Goal: Information Seeking & Learning: Find contact information

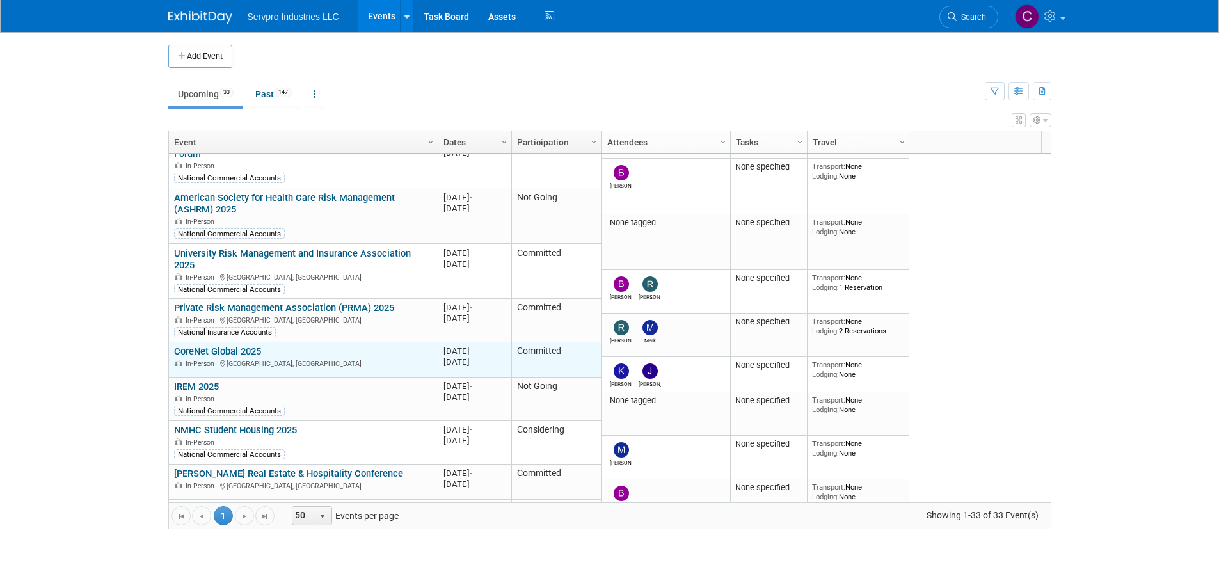
click at [228, 346] on link "CoreNet Global 2025" at bounding box center [217, 352] width 87 height 12
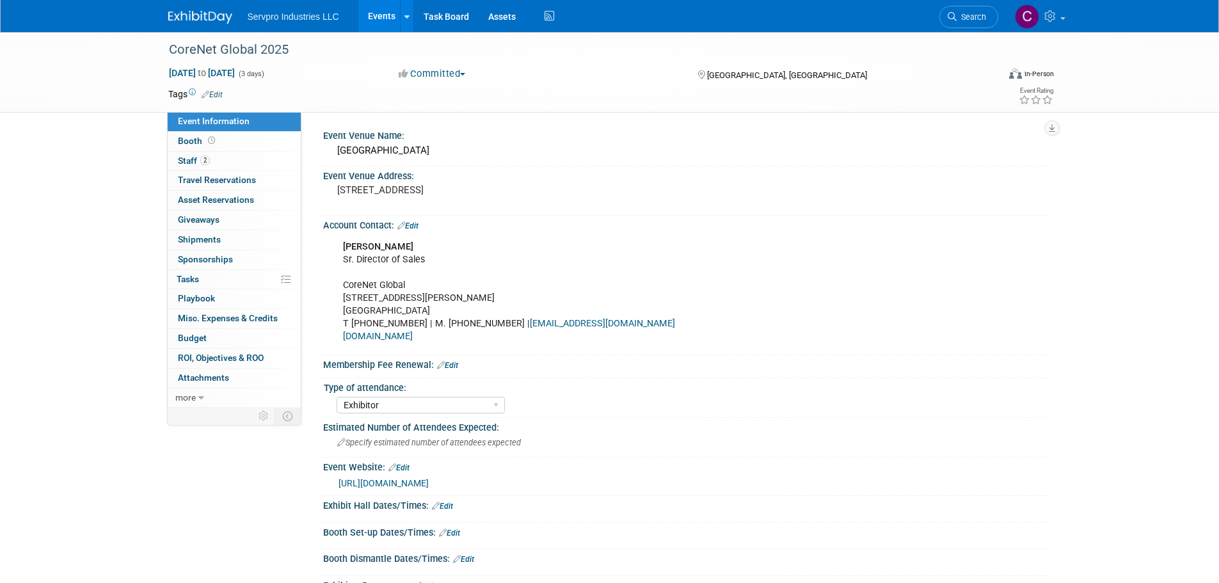
select select "Exhibitor"
click at [191, 136] on span "Booth" at bounding box center [198, 141] width 40 height 10
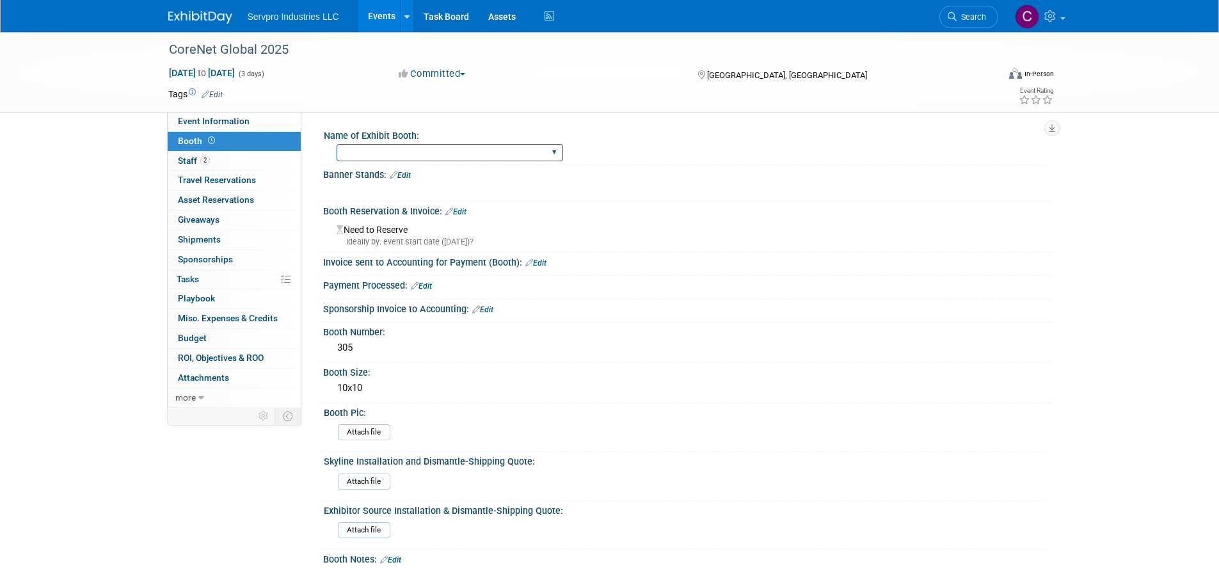
click at [370, 148] on select "Island Booth Tradewinds Immerse Popup 10 Foot Banner Stand Invita 10 Foot Strai…" at bounding box center [450, 152] width 227 height 17
click at [637, 212] on div "Booth Reservation & Invoice: Edit" at bounding box center [687, 210] width 728 height 17
click at [492, 305] on link "Edit" at bounding box center [482, 309] width 21 height 9
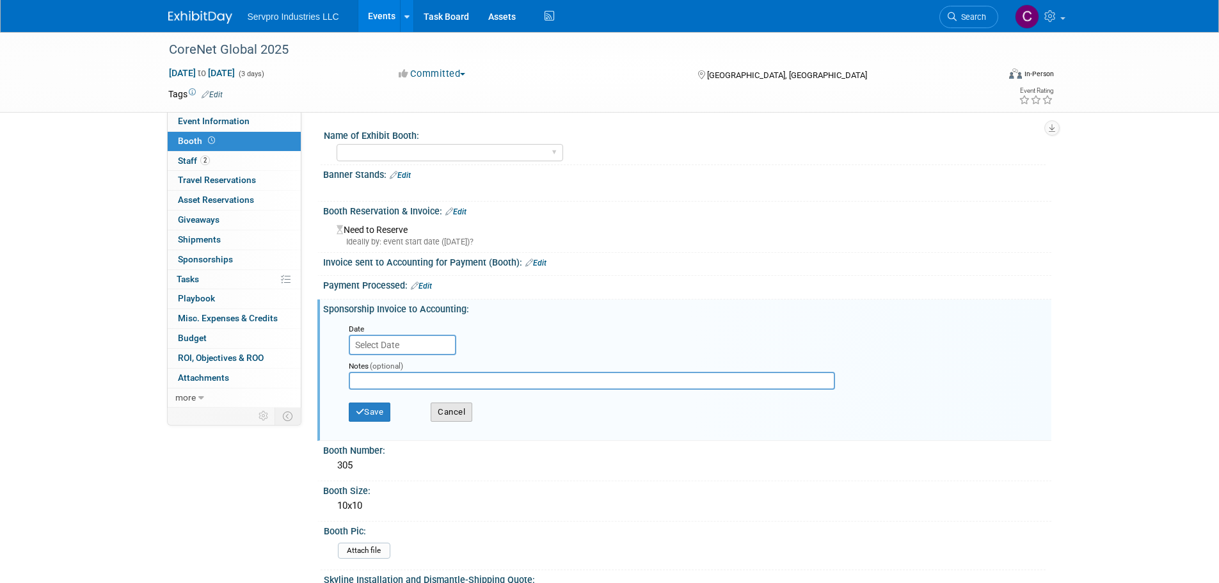
click at [462, 413] on button "Cancel" at bounding box center [452, 412] width 42 height 19
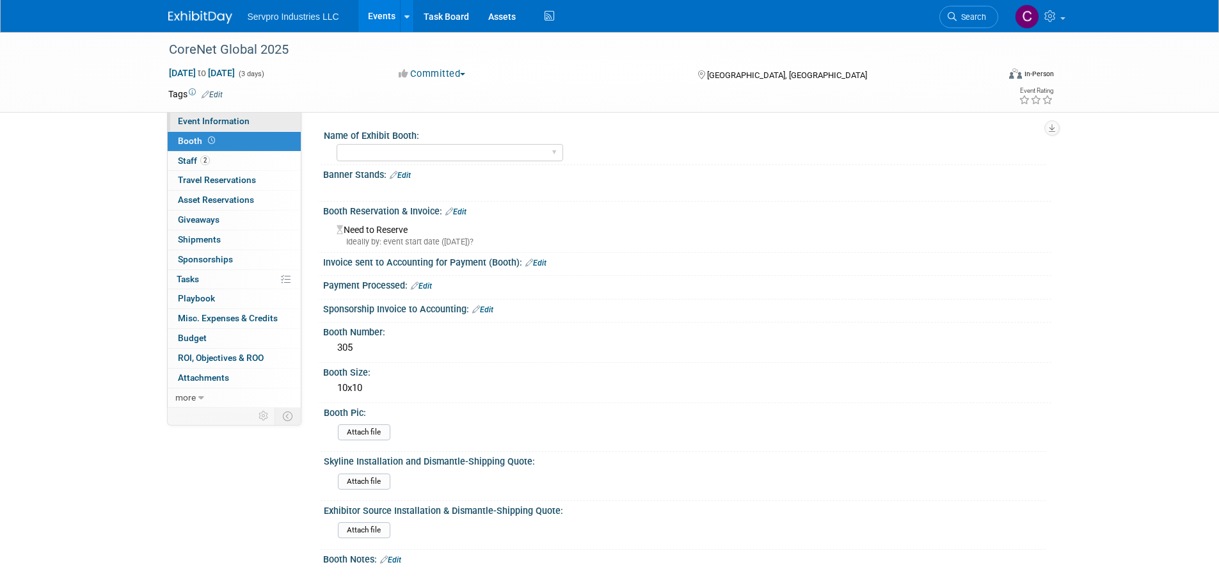
click at [214, 118] on span "Event Information" at bounding box center [214, 121] width 72 height 10
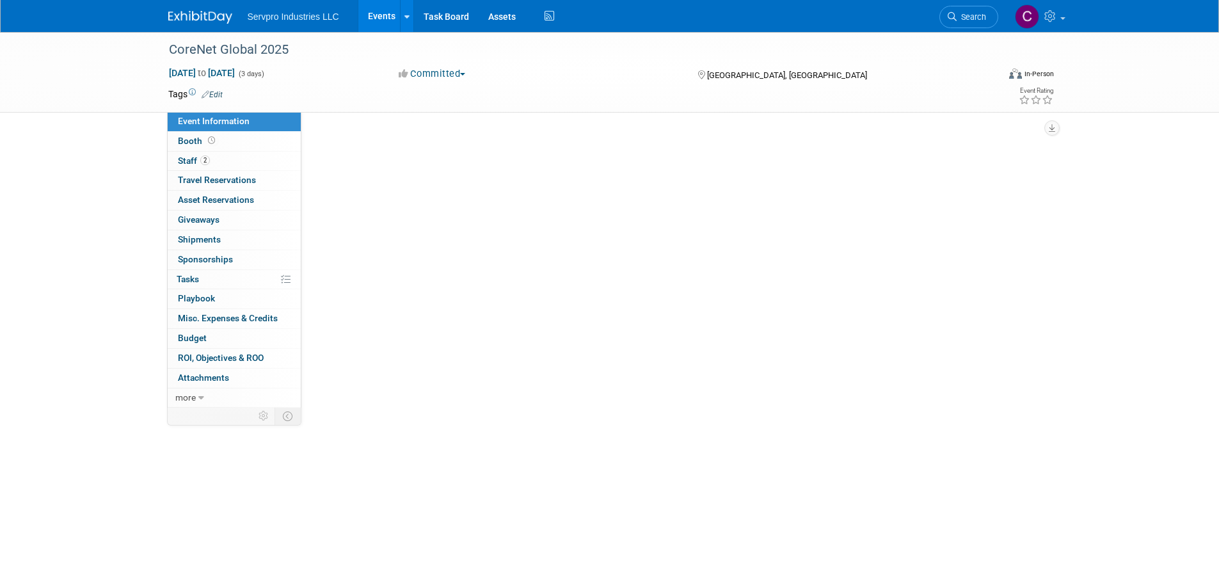
select select "Exhibitor"
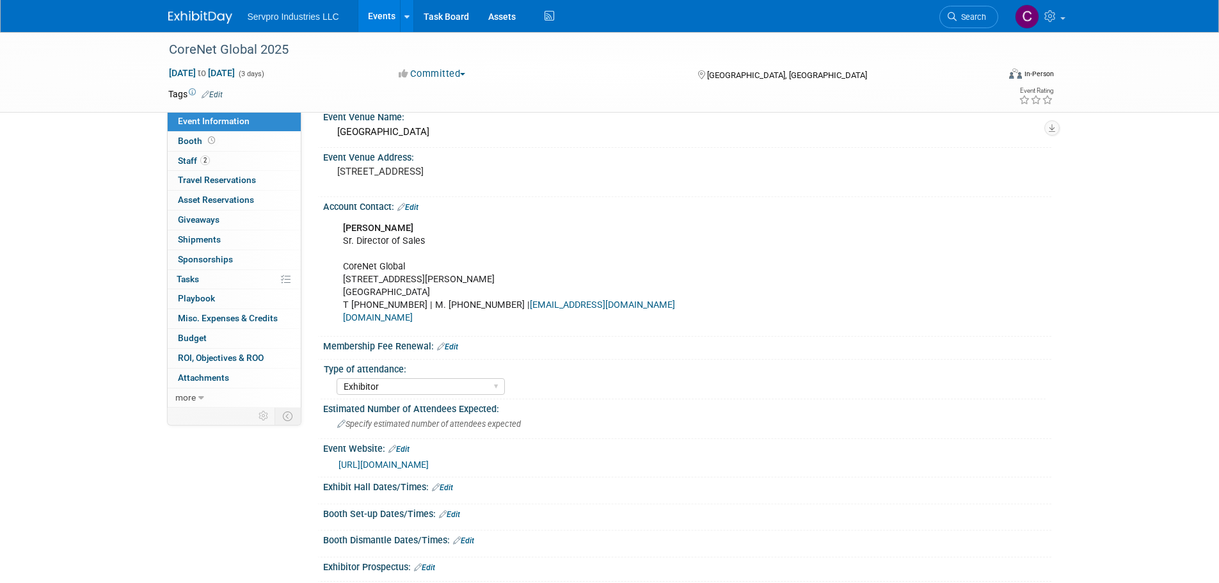
scroll to position [3, 0]
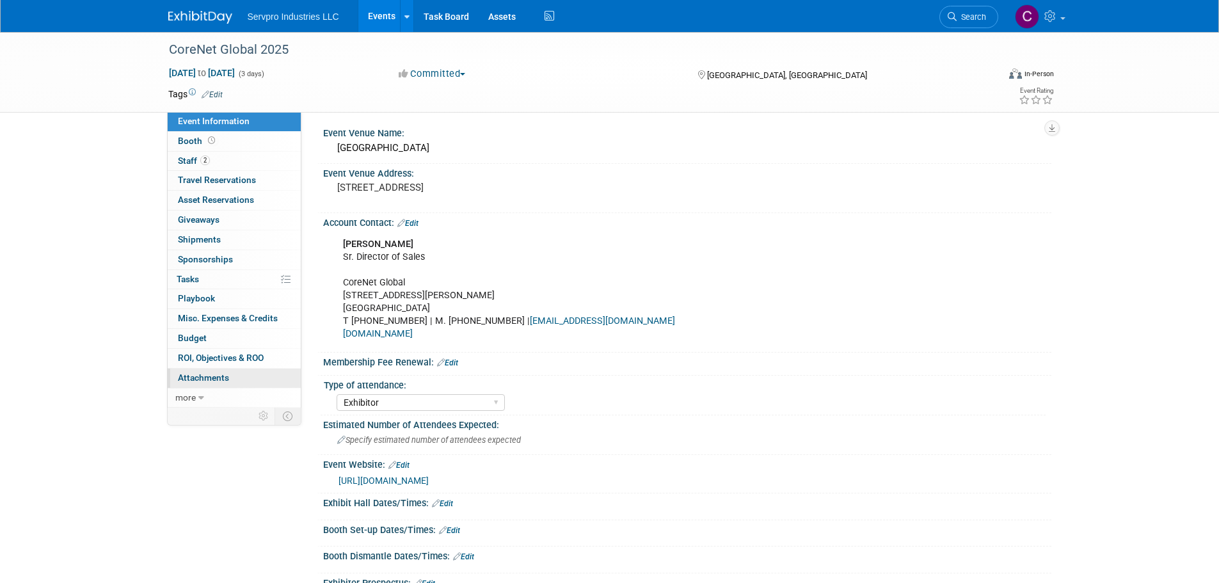
click at [203, 376] on span "Attachments 0" at bounding box center [203, 377] width 51 height 10
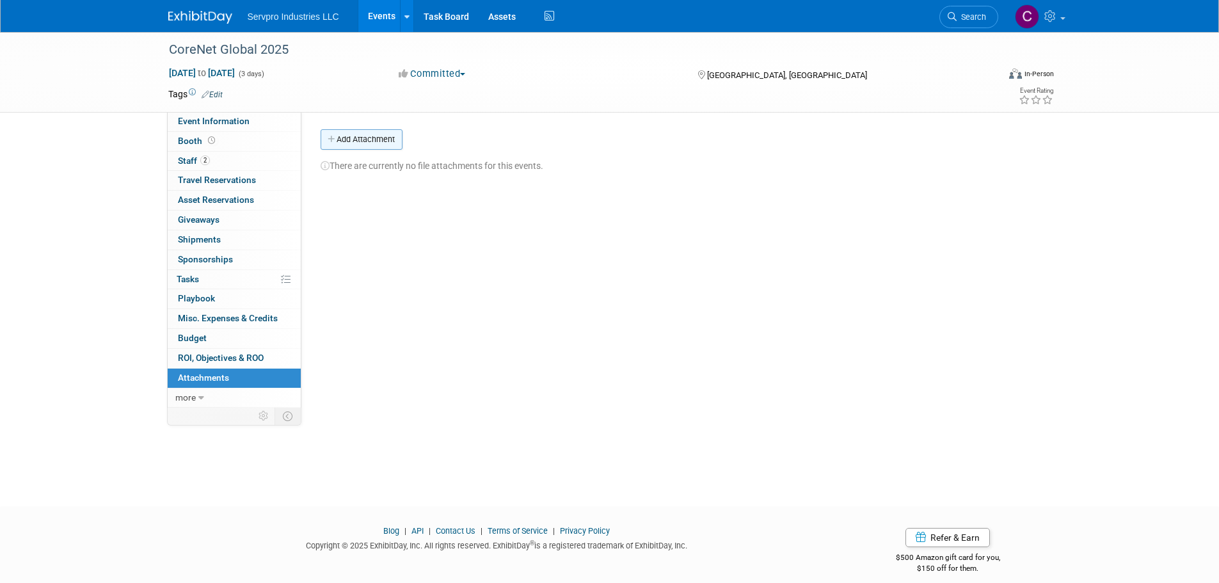
click at [358, 134] on button "Add Attachment" at bounding box center [362, 139] width 82 height 20
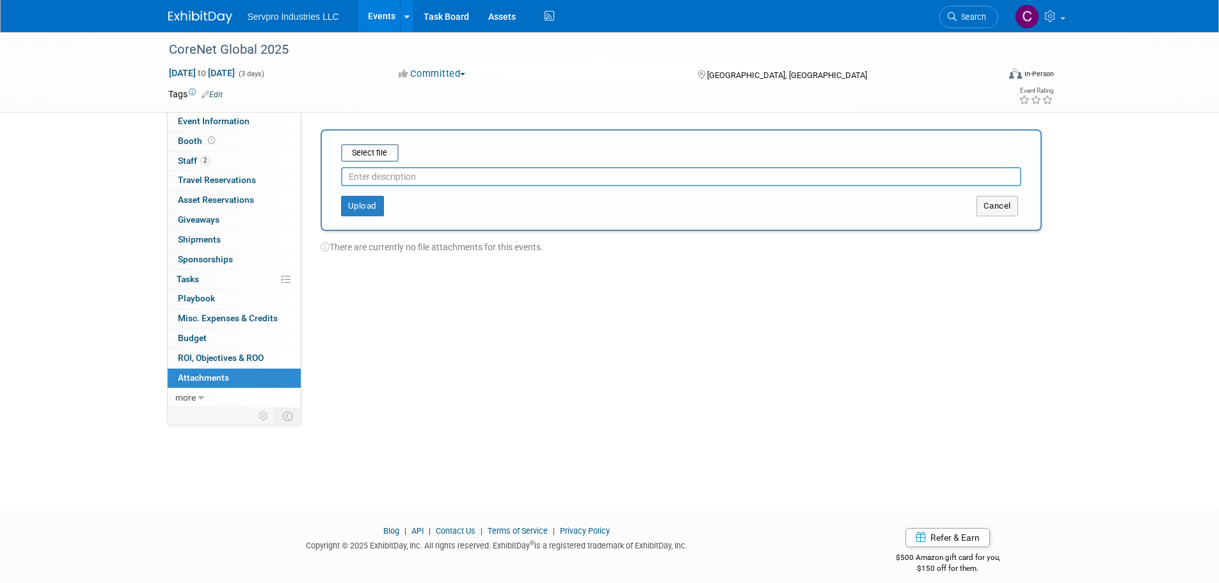
click at [371, 187] on div "Upload Cancel" at bounding box center [681, 201] width 699 height 30
click at [369, 183] on input "text" at bounding box center [681, 176] width 680 height 19
type input "CoreNet '25 Contract"
click at [371, 154] on input "file" at bounding box center [321, 152] width 152 height 15
click at [349, 190] on div "Upload Cancel" at bounding box center [681, 196] width 699 height 30
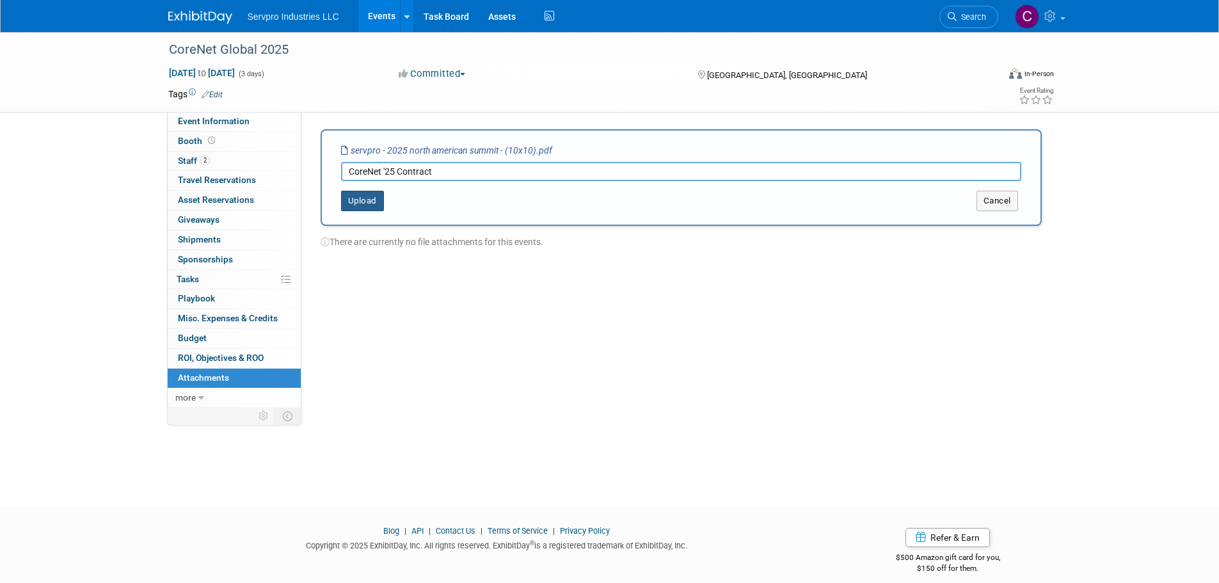
click at [358, 208] on button "Upload" at bounding box center [362, 201] width 43 height 20
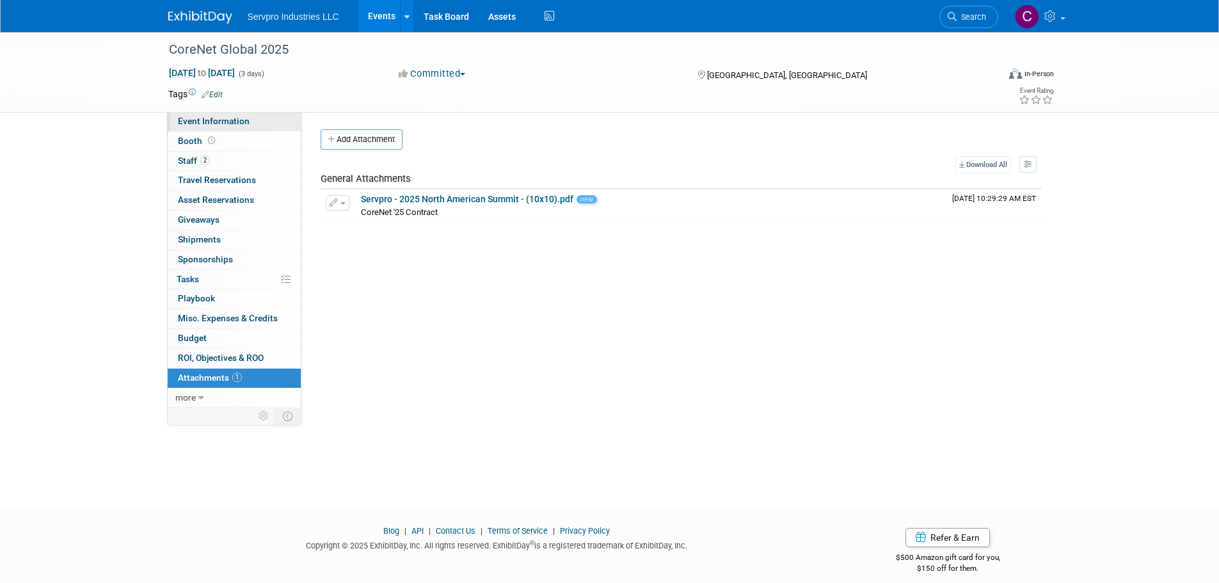
click at [207, 129] on link "Event Information" at bounding box center [234, 121] width 133 height 19
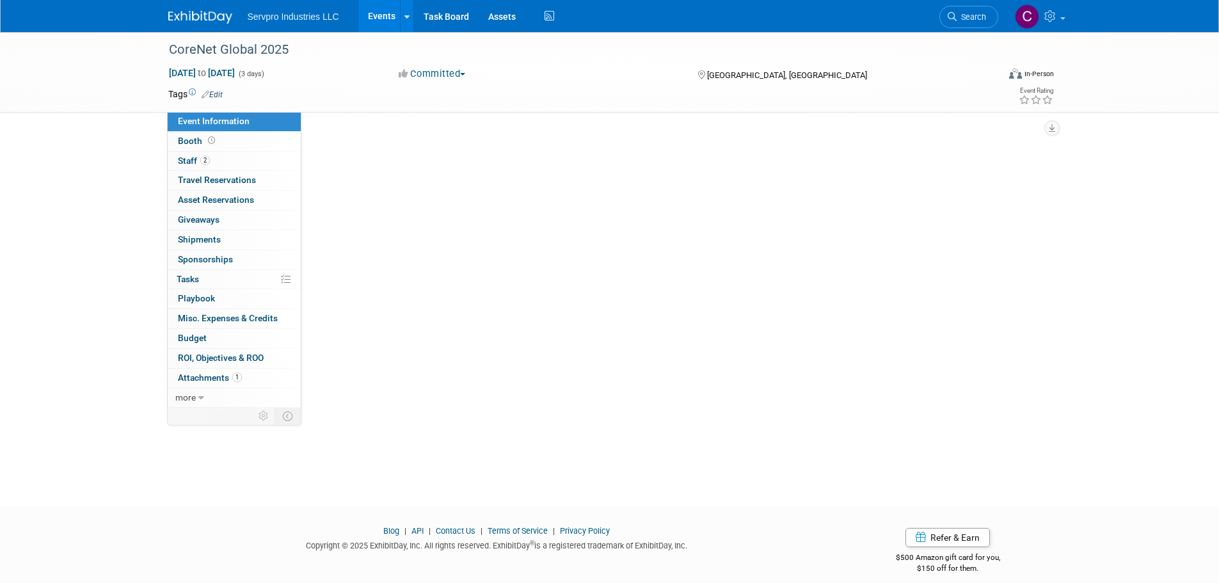
select select "Exhibitor"
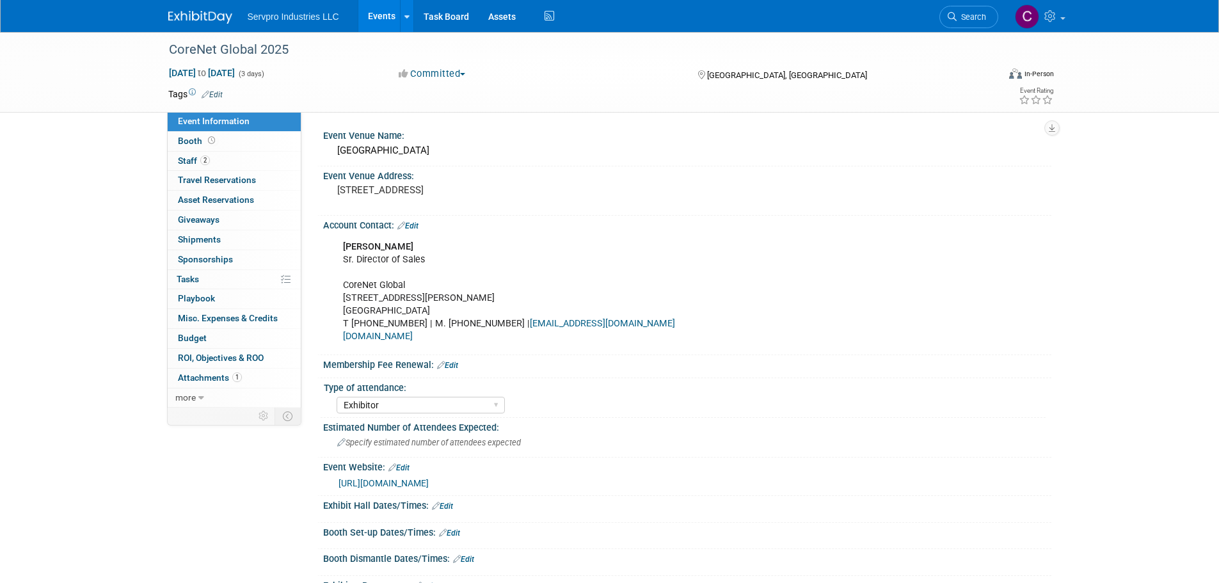
drag, startPoint x: 378, startPoint y: 6, endPoint x: 366, endPoint y: 28, distance: 24.6
click at [366, 28] on link "Events" at bounding box center [381, 16] width 47 height 32
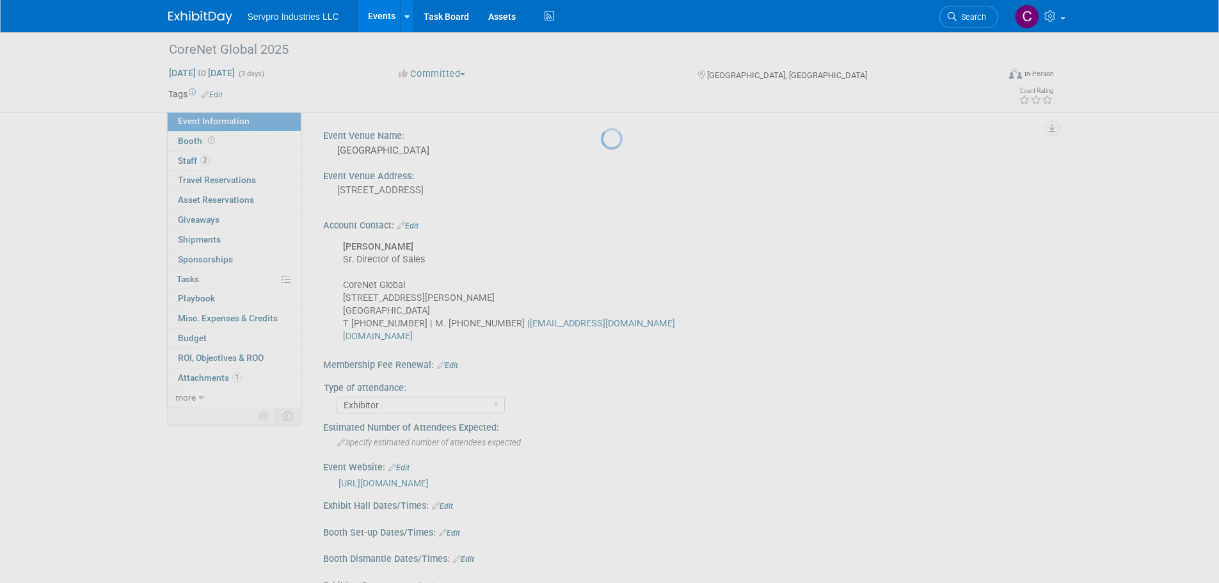
click at [372, 24] on link "Events" at bounding box center [381, 16] width 47 height 32
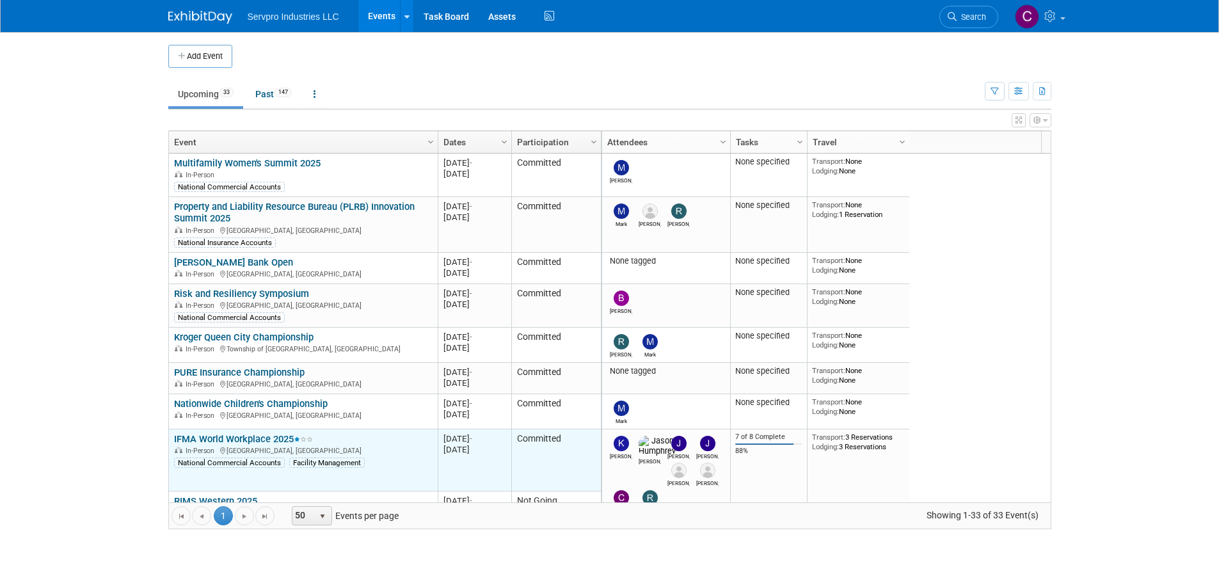
click at [221, 438] on link "IFMA World Workplace 2025" at bounding box center [243, 439] width 139 height 12
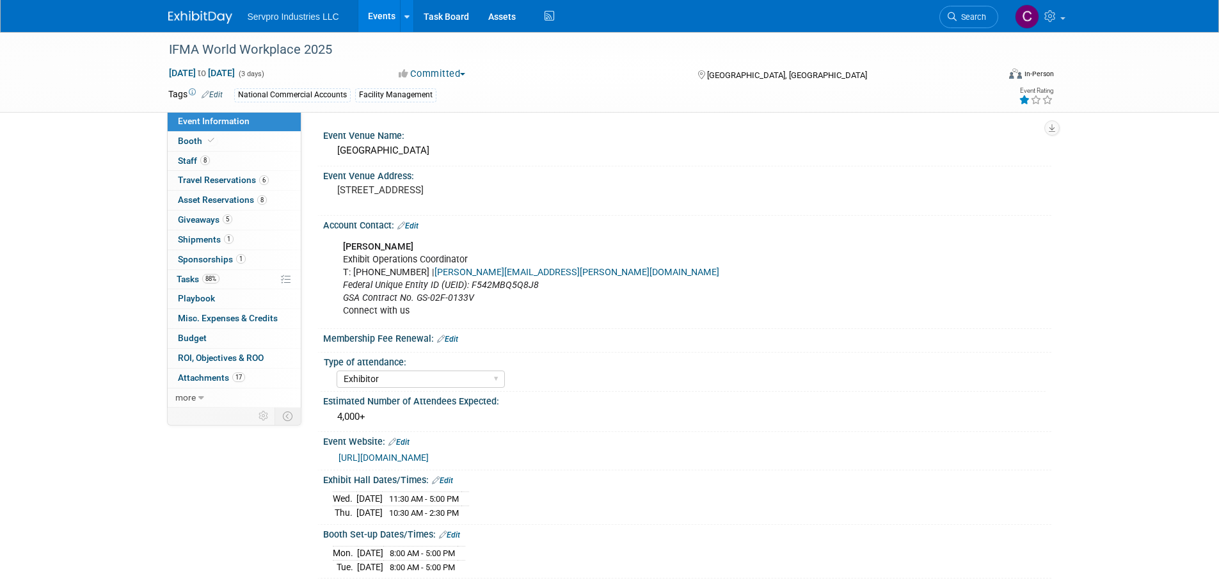
select select "Exhibitor"
select select "Linked In"
click at [186, 274] on span "Tasks 88%" at bounding box center [198, 279] width 43 height 10
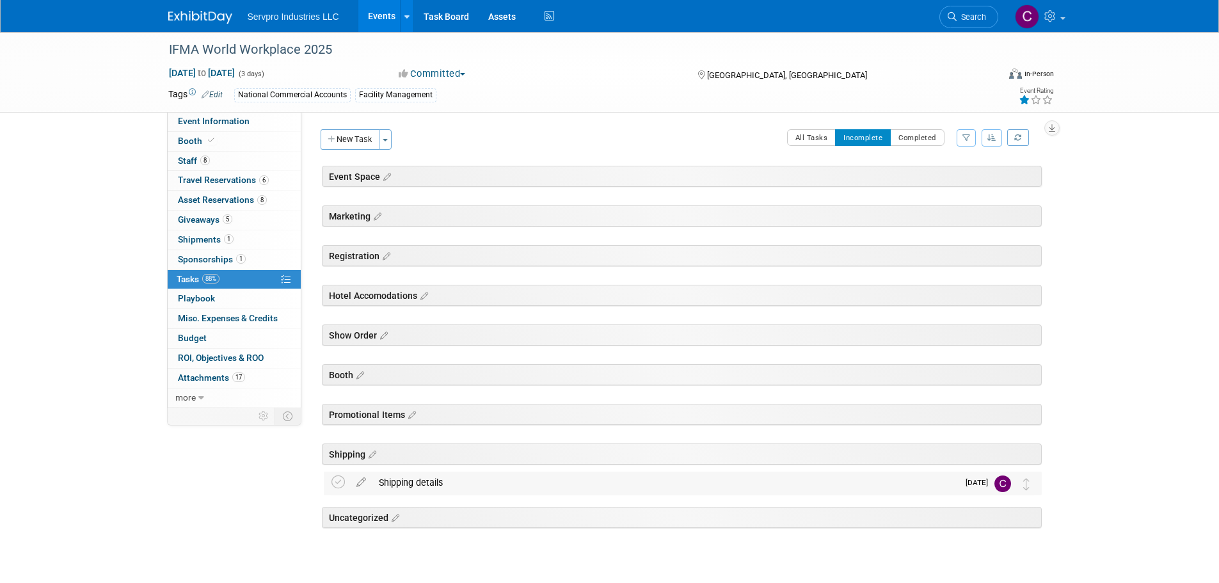
click at [406, 488] on div "Shipping details" at bounding box center [665, 483] width 586 height 22
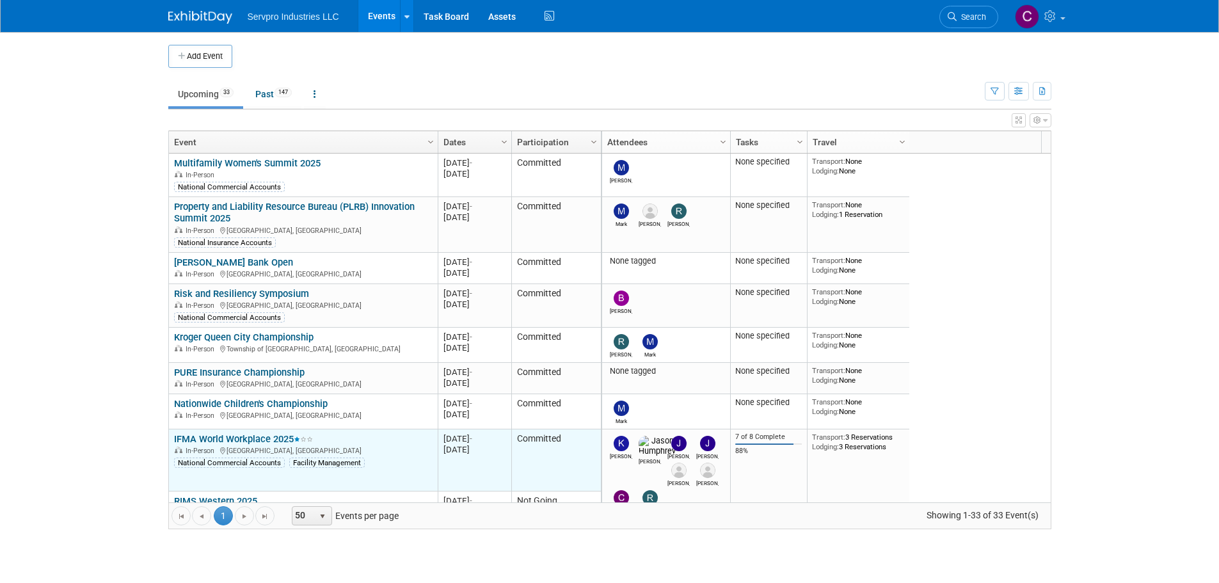
click at [202, 433] on link "IFMA World Workplace 2025" at bounding box center [243, 439] width 139 height 12
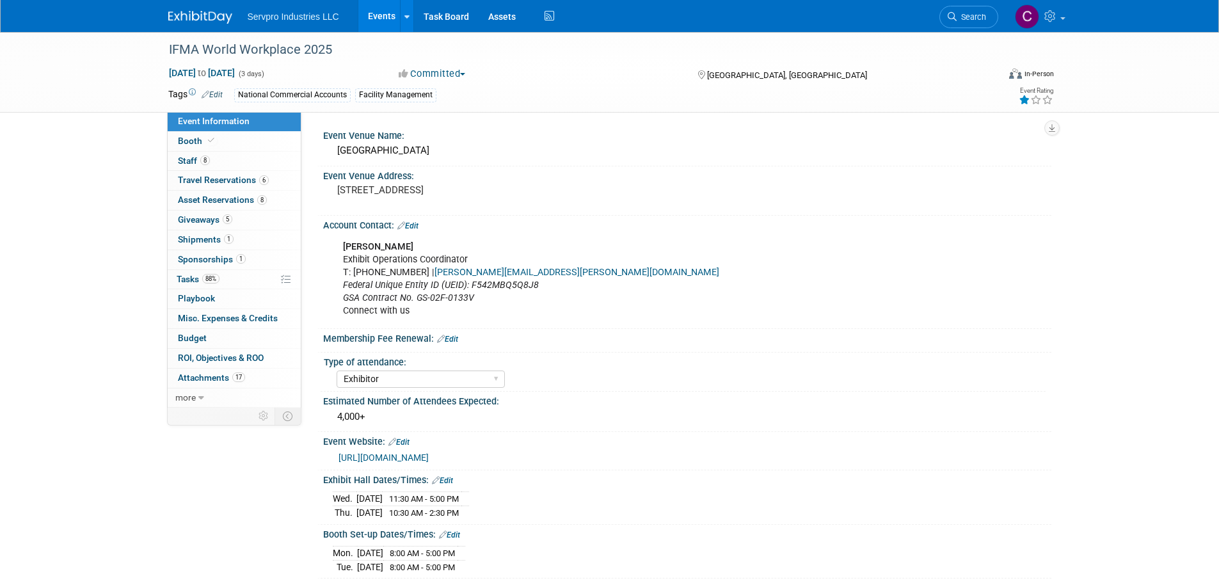
select select "Exhibitor"
select select "Linked In"
click at [186, 276] on span "Tasks 88%" at bounding box center [198, 279] width 43 height 10
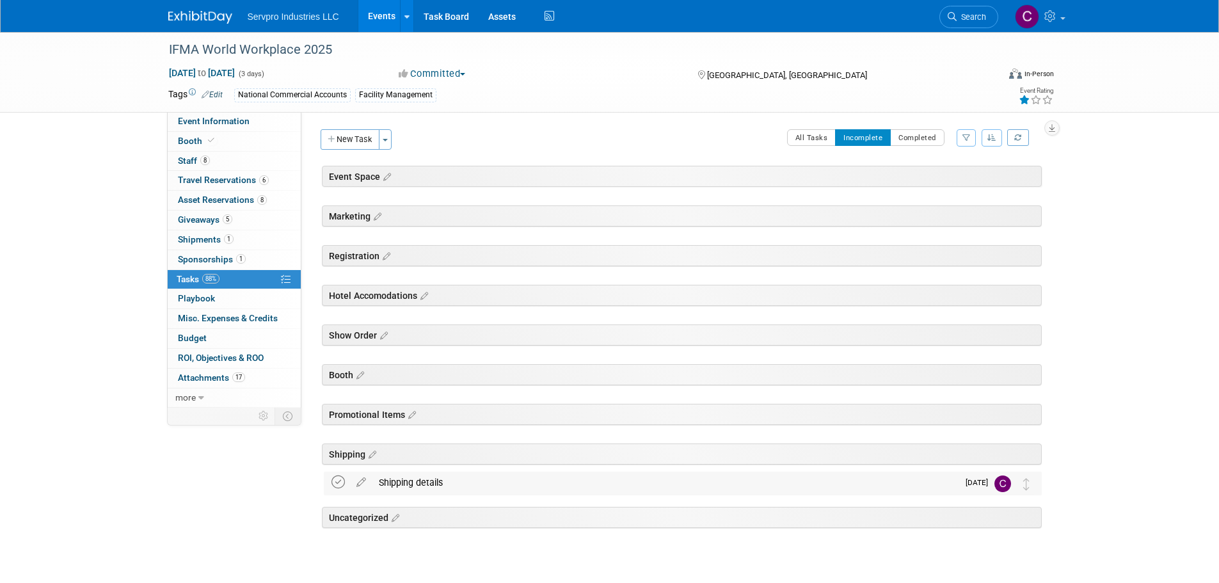
click at [332, 480] on icon at bounding box center [338, 482] width 13 height 13
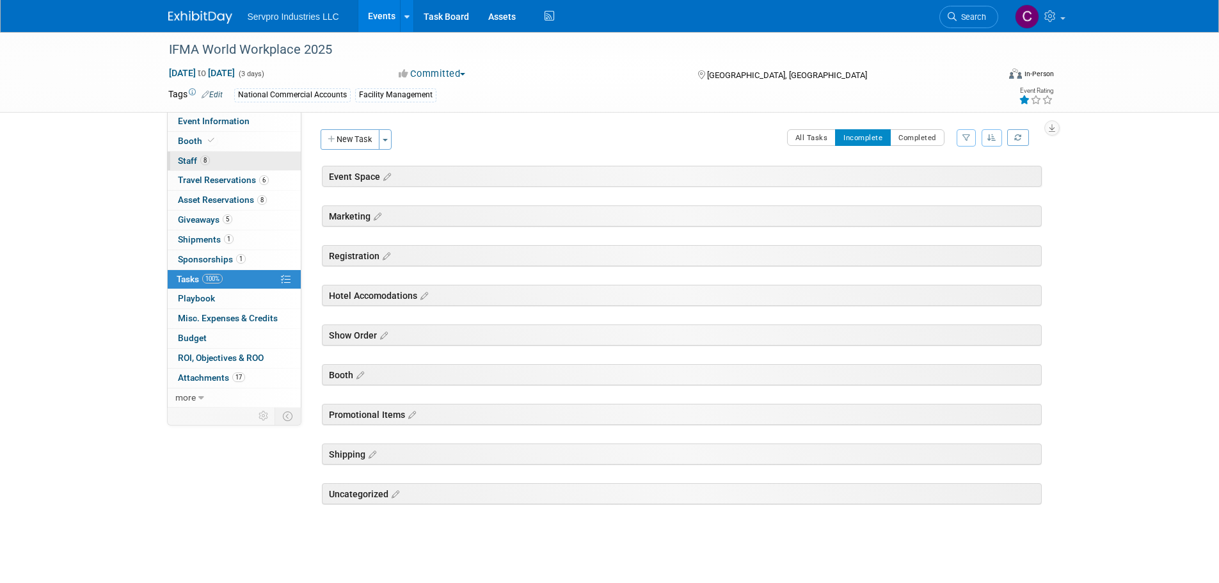
click at [191, 159] on span "Staff 8" at bounding box center [194, 161] width 32 height 10
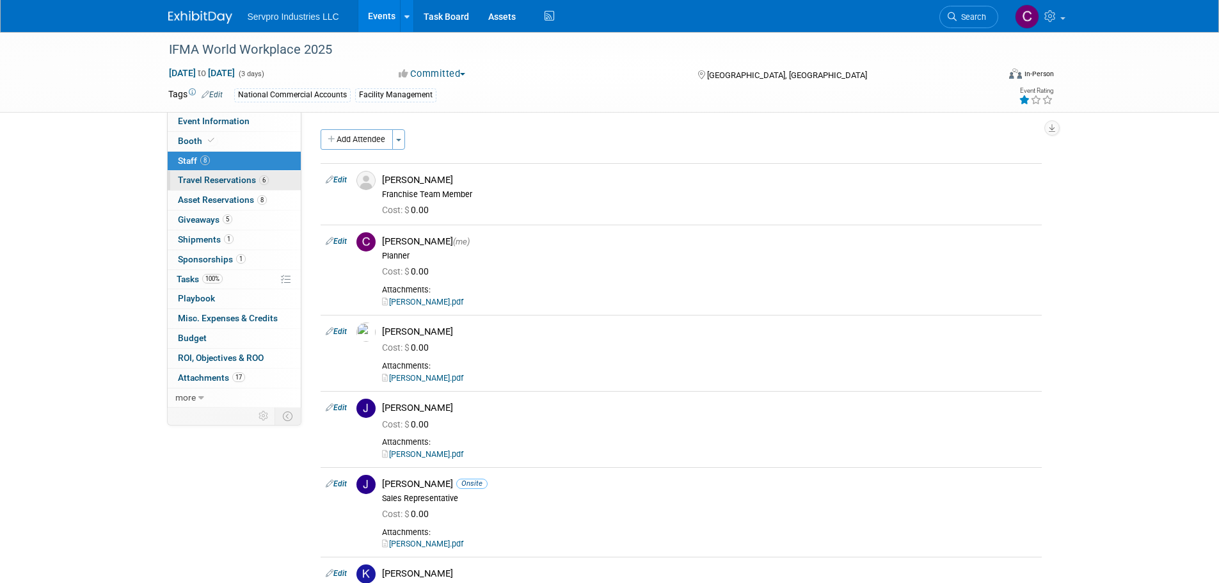
click at [188, 185] on link "6 Travel Reservations 6" at bounding box center [234, 180] width 133 height 19
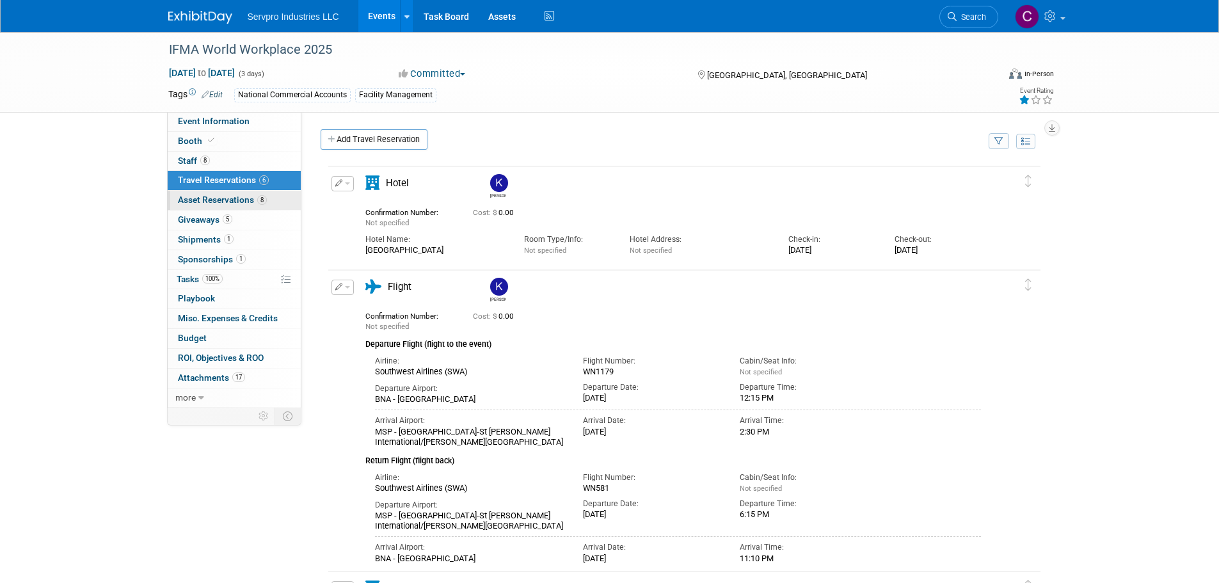
click at [206, 202] on span "Asset Reservations 8" at bounding box center [222, 200] width 89 height 10
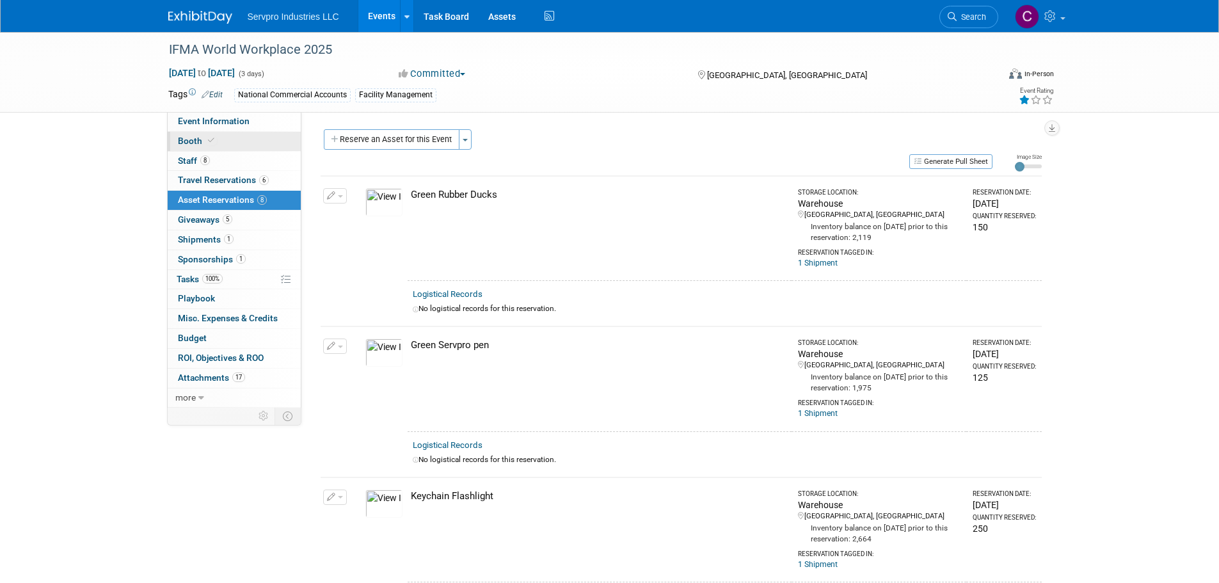
click at [192, 142] on span "Booth" at bounding box center [197, 141] width 39 height 10
select select "Tradewinds Immerse Popup 10 Foot Banner Stand"
select select "[PERSON_NAME]"
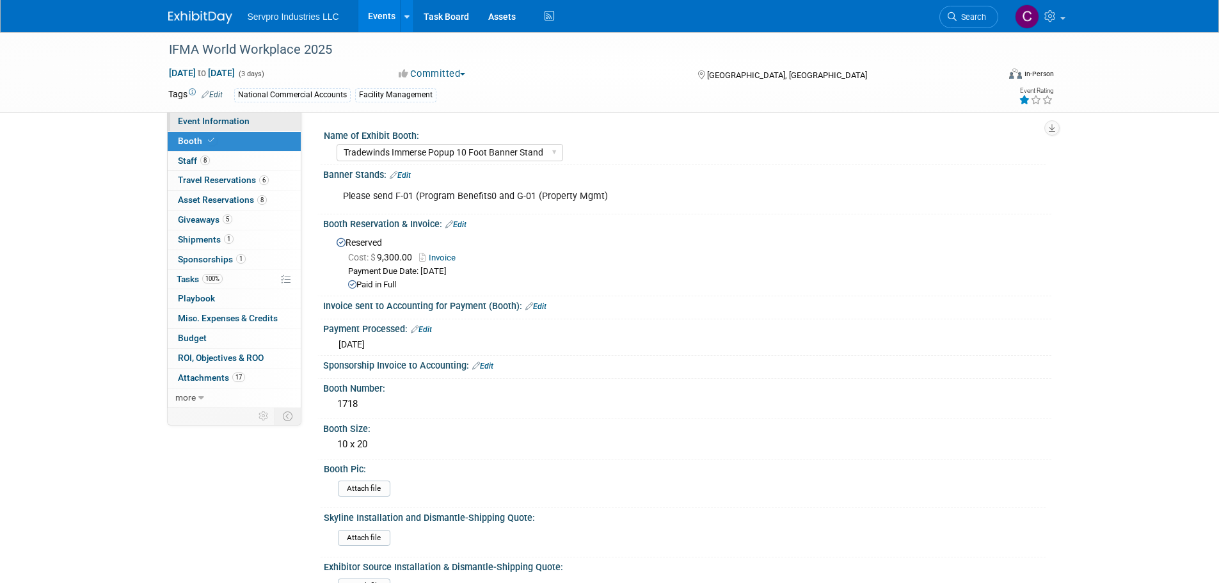
click at [207, 125] on span "Event Information" at bounding box center [214, 121] width 72 height 10
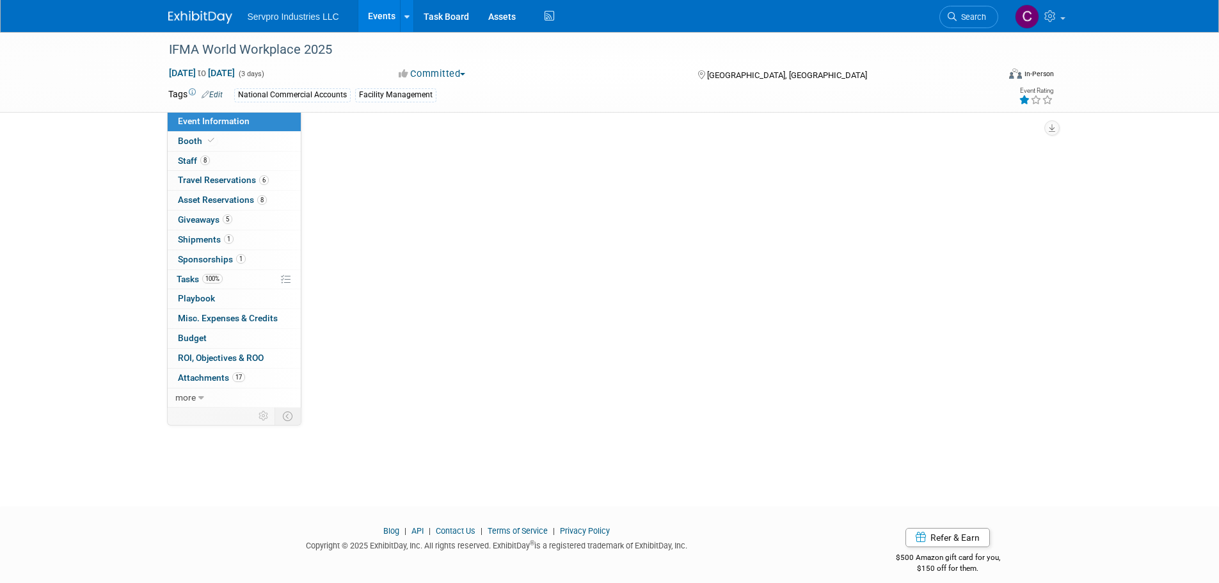
select select "Exhibitor"
select select "Linked In"
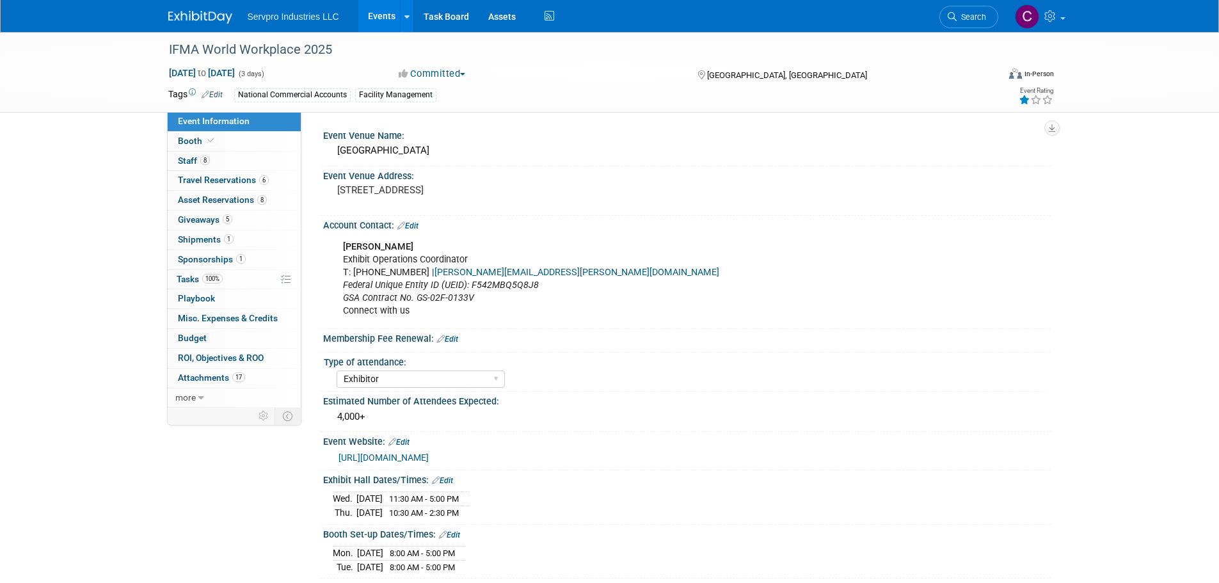
click at [385, 16] on link "Events" at bounding box center [381, 16] width 47 height 32
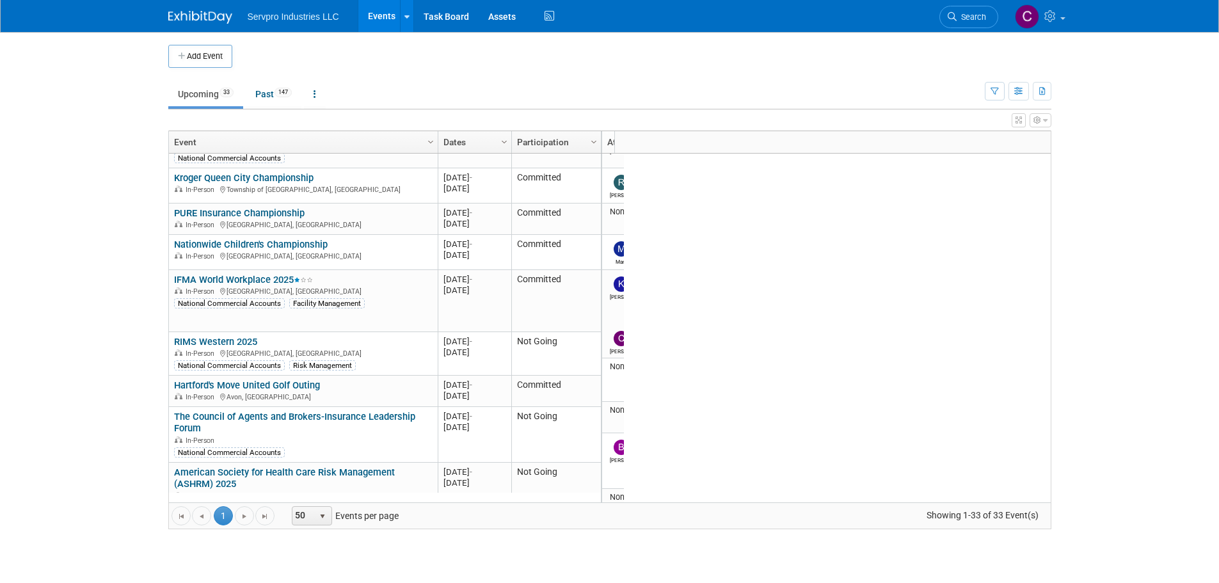
scroll to position [200, 0]
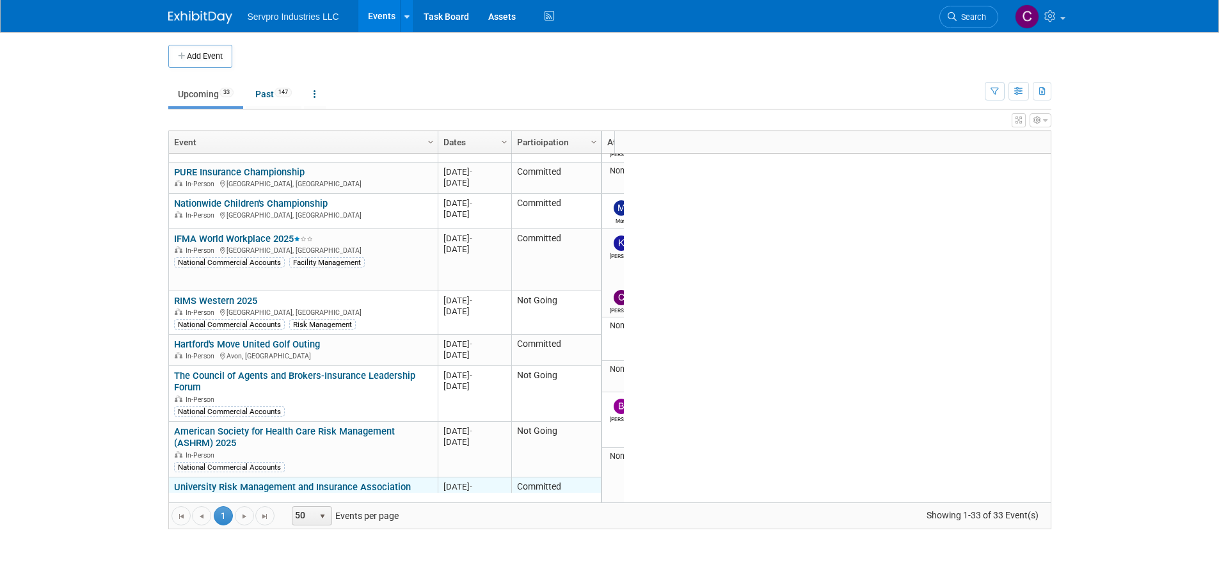
click at [212, 484] on link "University Risk Management and Insurance Association 2025" at bounding box center [292, 493] width 237 height 24
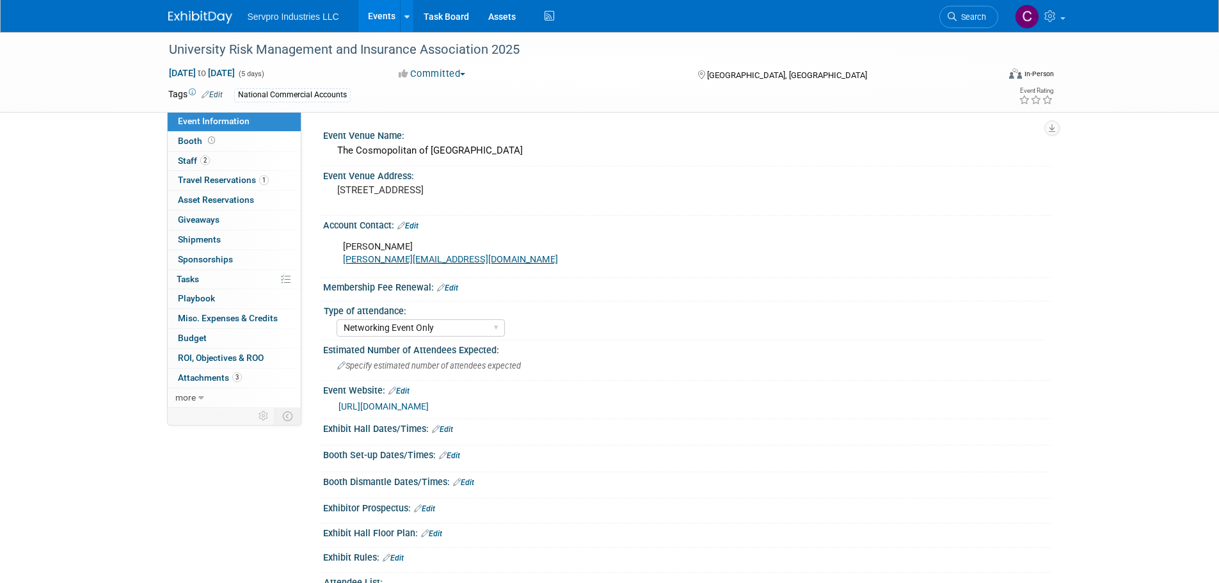
select select "Networking Event Only"
click at [192, 156] on span "Staff 2" at bounding box center [194, 161] width 32 height 10
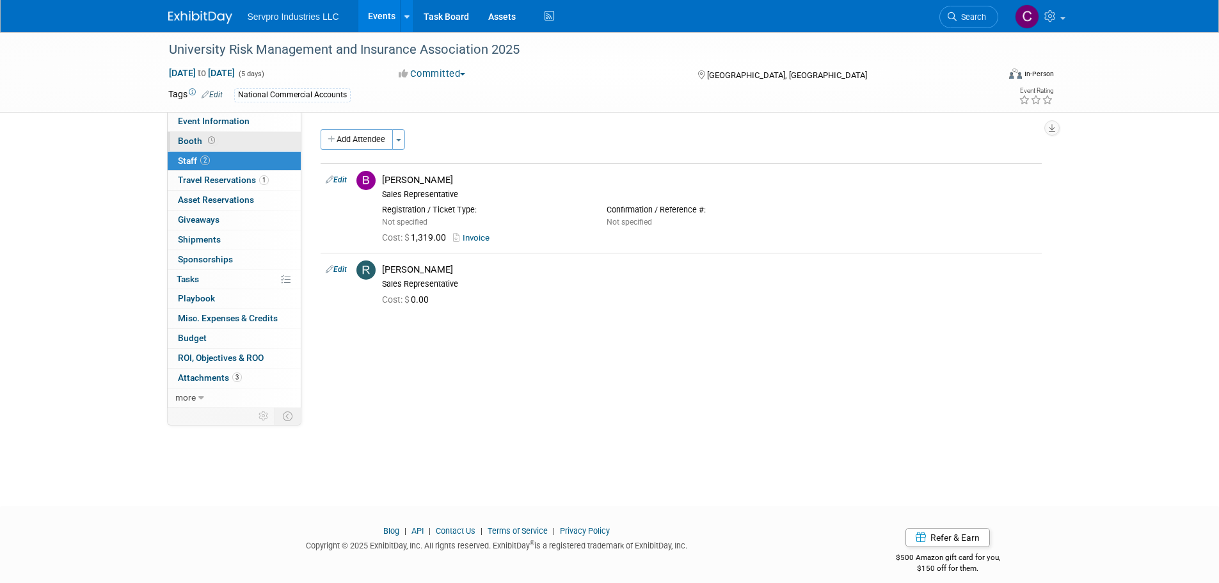
click at [196, 141] on span "Booth" at bounding box center [198, 141] width 40 height 10
select select "No Booth Needed"
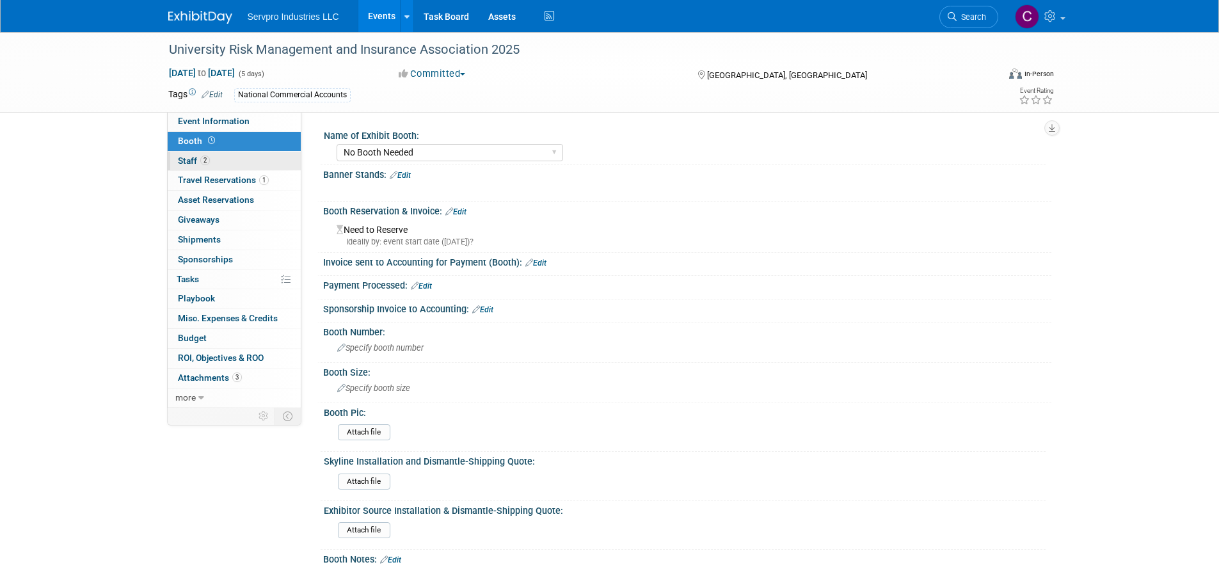
click at [188, 162] on span "Staff 2" at bounding box center [194, 161] width 32 height 10
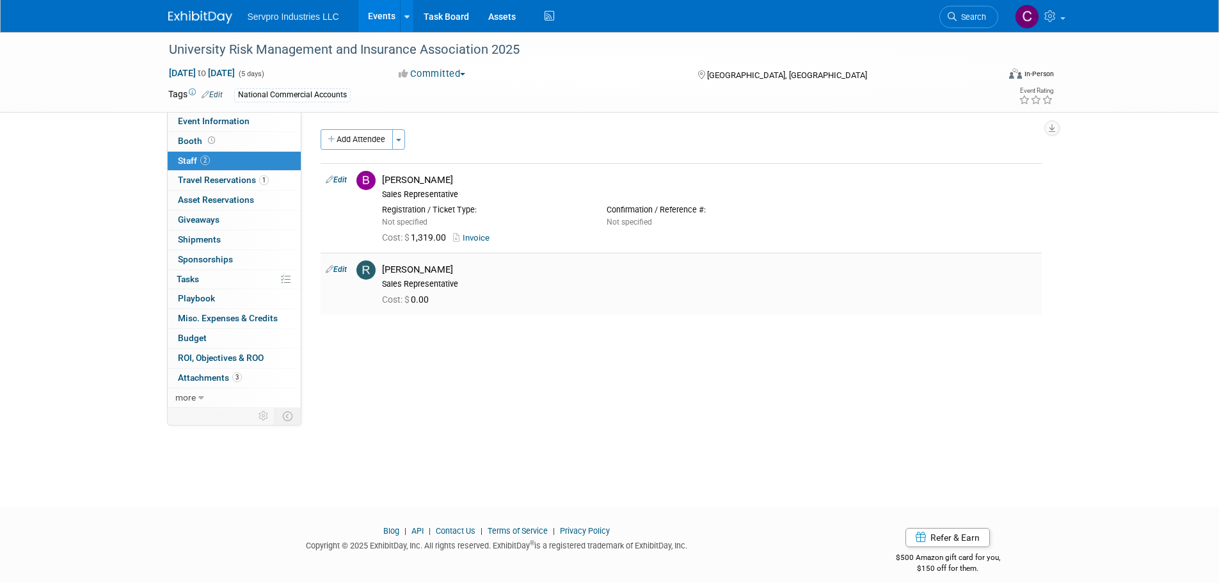
click at [339, 268] on link "Edit" at bounding box center [336, 269] width 21 height 9
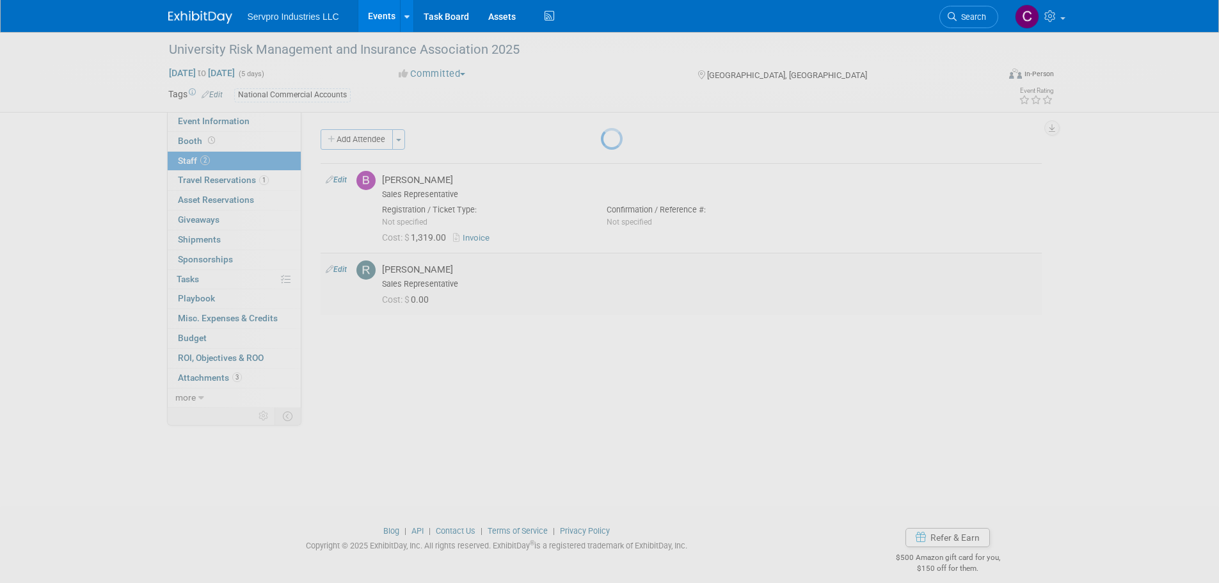
select select "a062465e-8b13-4694-bfb9-ca989d39368b"
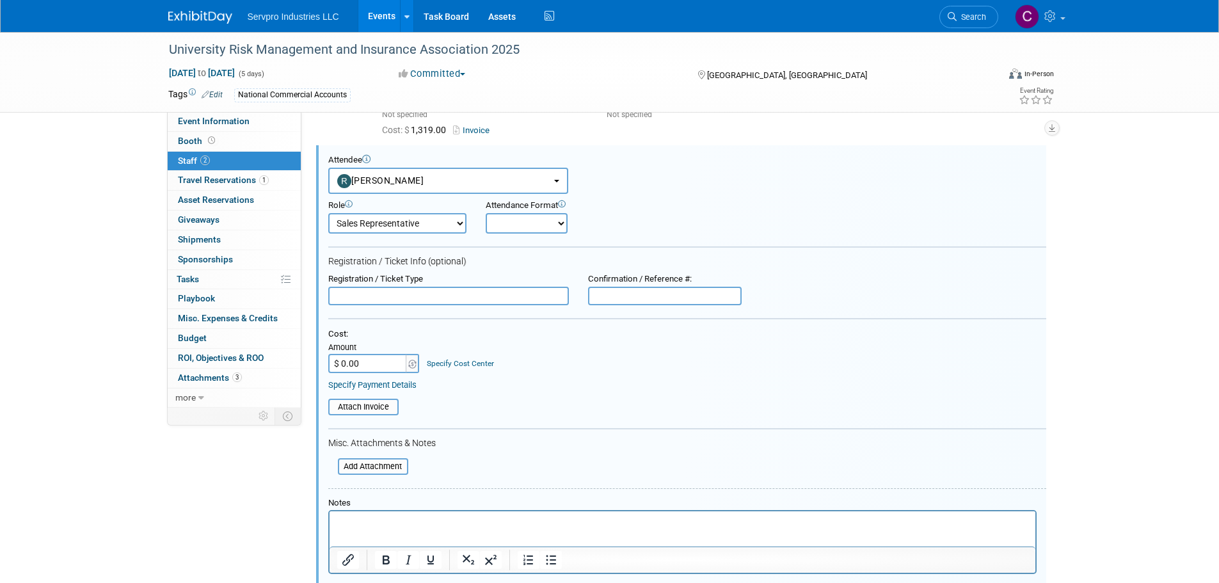
click at [361, 366] on input "$ 0.00" at bounding box center [368, 363] width 80 height 19
type input "$ 1,319.00"
click at [353, 410] on input "file" at bounding box center [321, 407] width 152 height 14
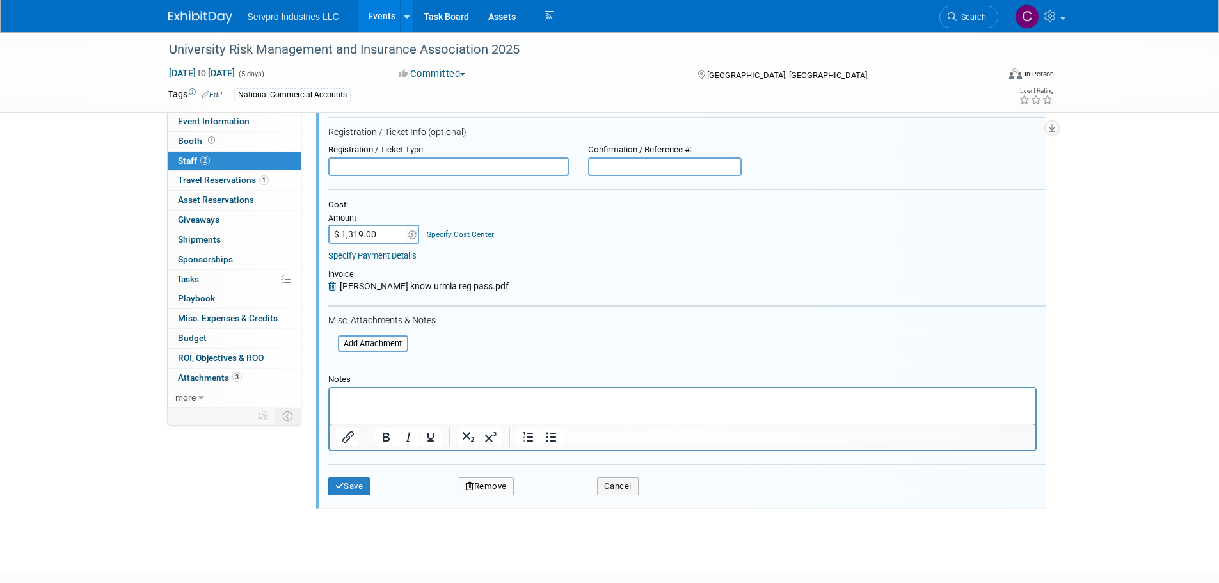
scroll to position [314, 0]
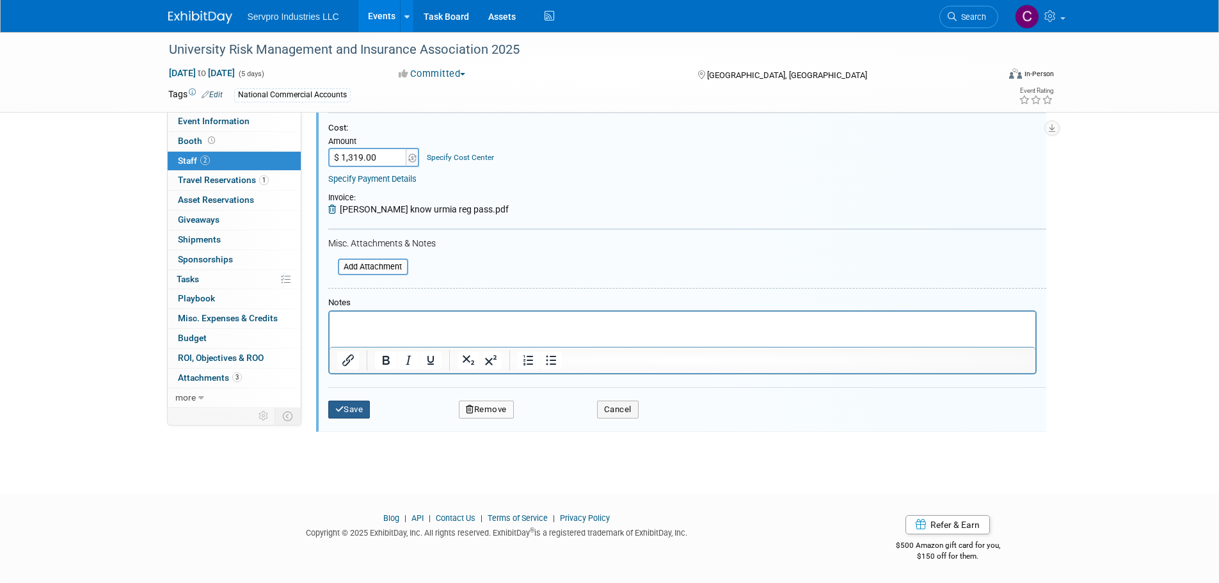
click at [367, 419] on button "Save" at bounding box center [349, 410] width 42 height 18
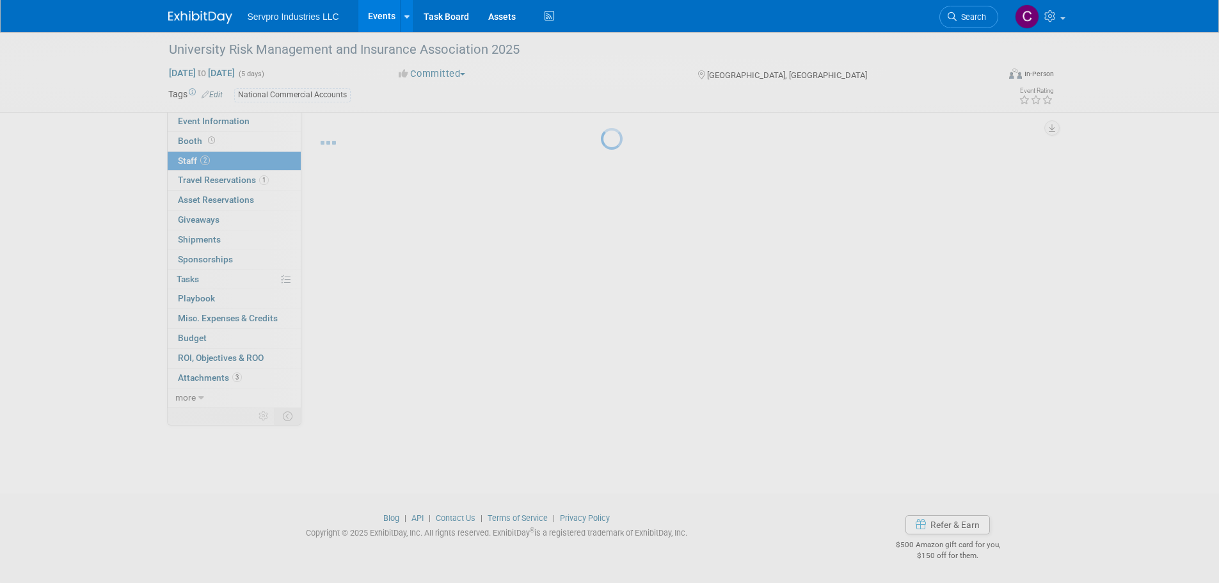
scroll to position [13, 0]
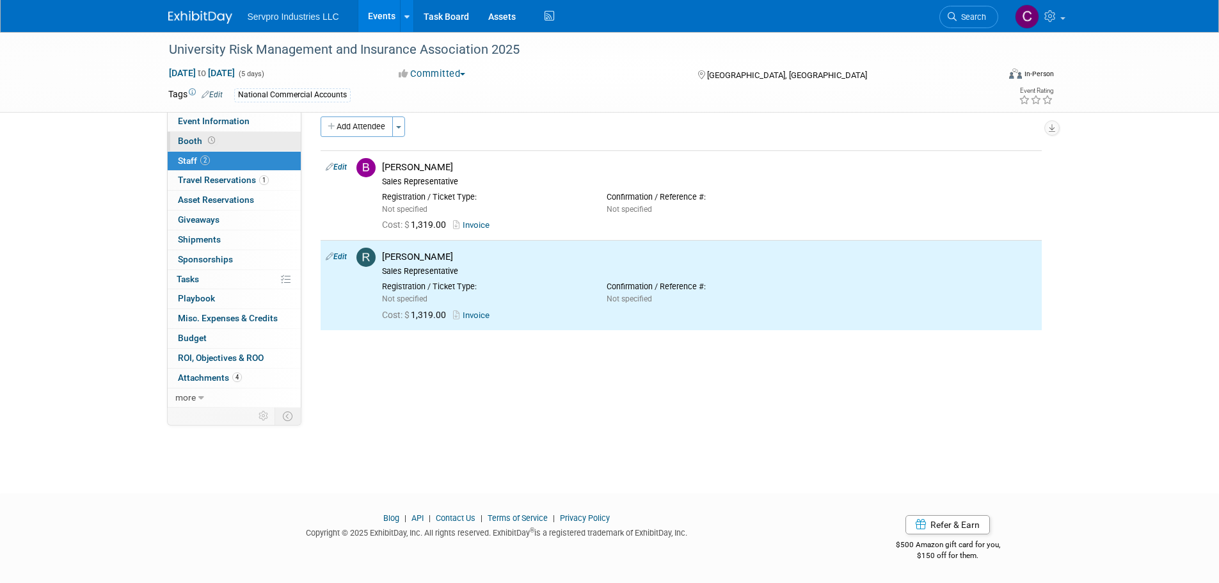
click at [195, 141] on span "Booth" at bounding box center [198, 141] width 40 height 10
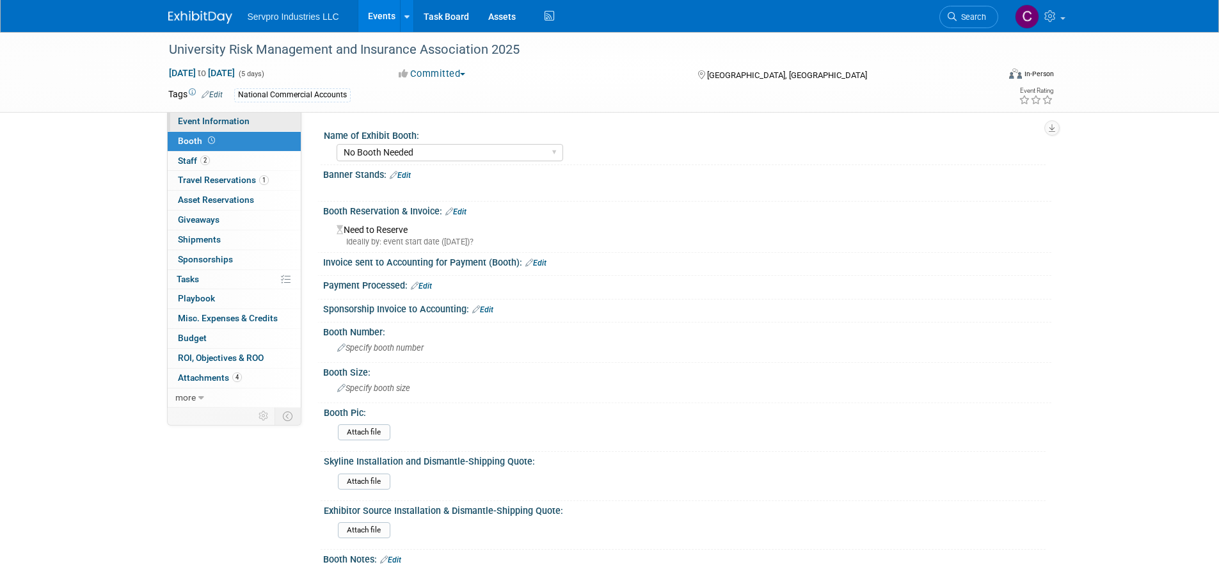
click at [198, 130] on link "Event Information" at bounding box center [234, 121] width 133 height 19
select select "Networking Event Only"
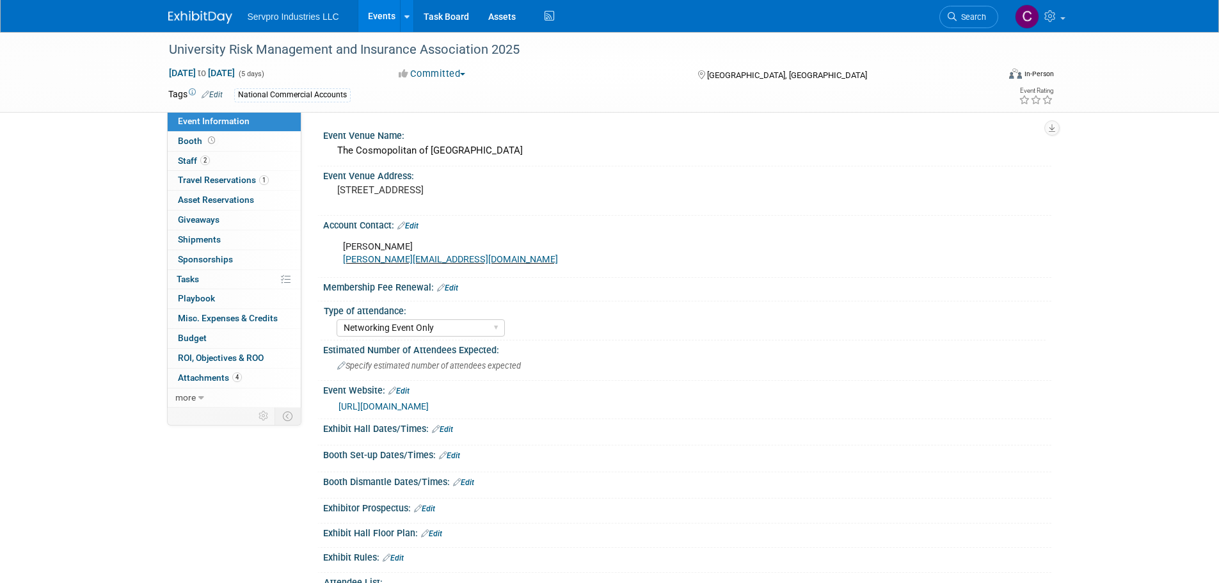
click at [381, 20] on link "Events" at bounding box center [381, 16] width 47 height 32
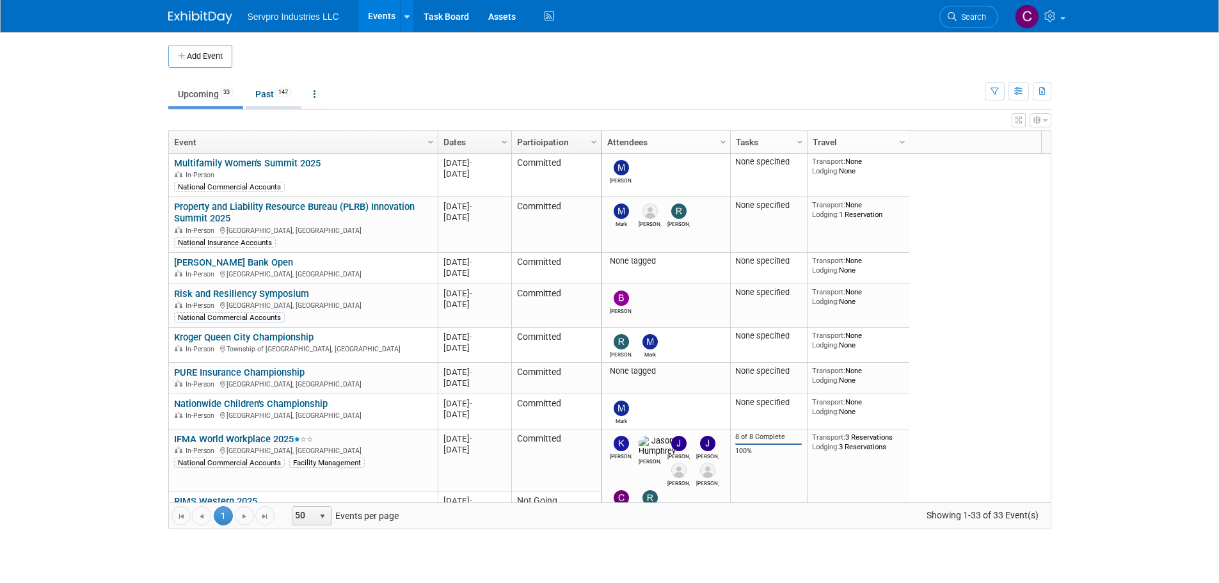
click at [262, 96] on link "Past 147" at bounding box center [274, 94] width 56 height 24
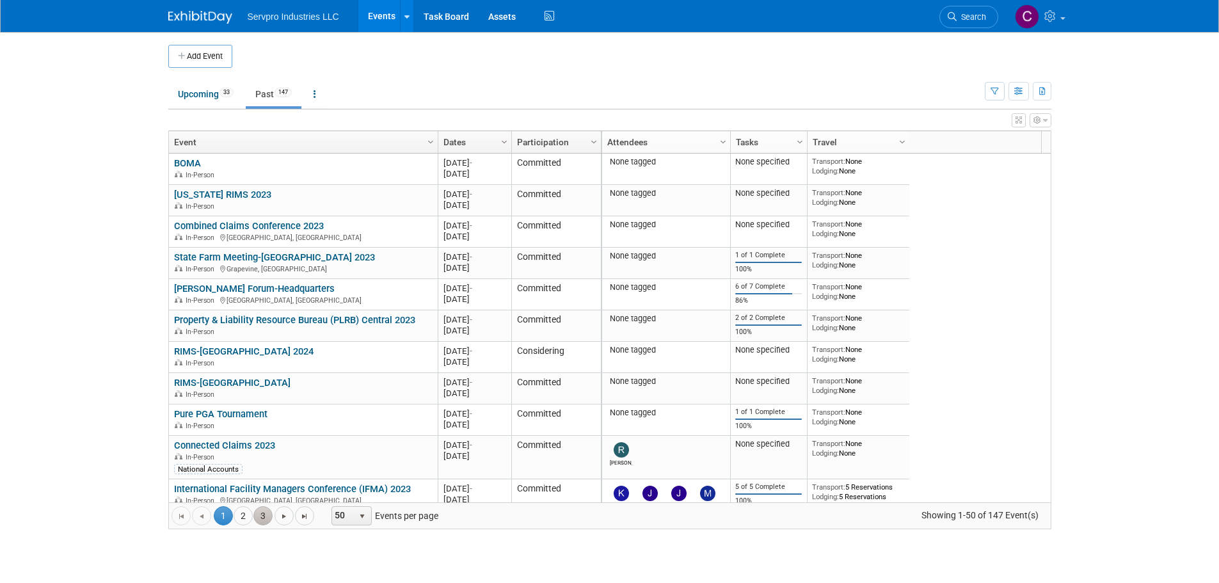
click at [260, 515] on link "3" at bounding box center [262, 515] width 19 height 19
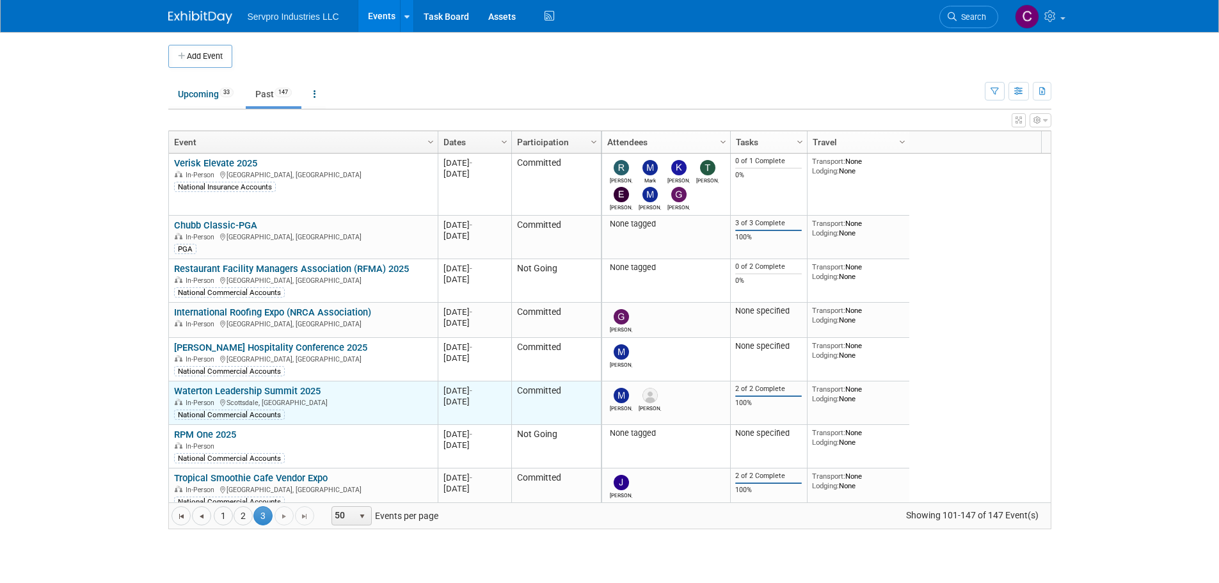
click at [239, 388] on link "Waterton Leadership Summit 2025" at bounding box center [247, 391] width 147 height 12
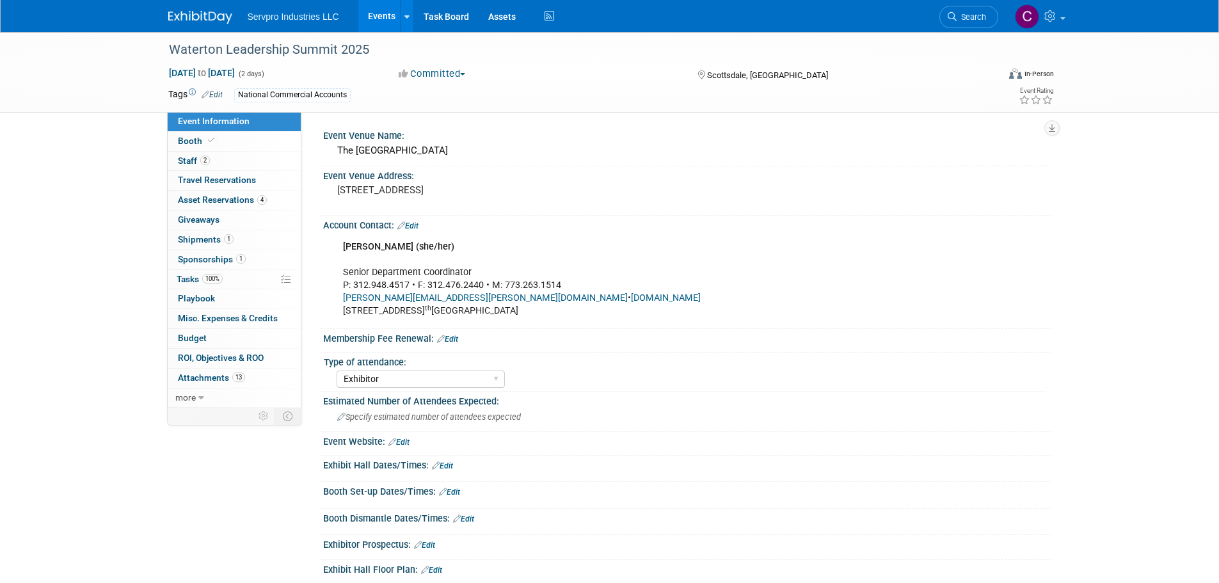
select select "Exhibitor"
drag, startPoint x: 464, startPoint y: 296, endPoint x: 342, endPoint y: 296, distance: 121.6
click at [342, 296] on div "[PERSON_NAME] (she/her) Senior Department Coordinator P: 312.948.4517 • F: 312.…" at bounding box center [622, 279] width 577 height 90
click at [343, 296] on link "[PERSON_NAME][EMAIL_ADDRESS][PERSON_NAME][DOMAIN_NAME]" at bounding box center [485, 297] width 285 height 11
copy div "[PERSON_NAME][EMAIL_ADDRESS][PERSON_NAME][DOMAIN_NAME]"
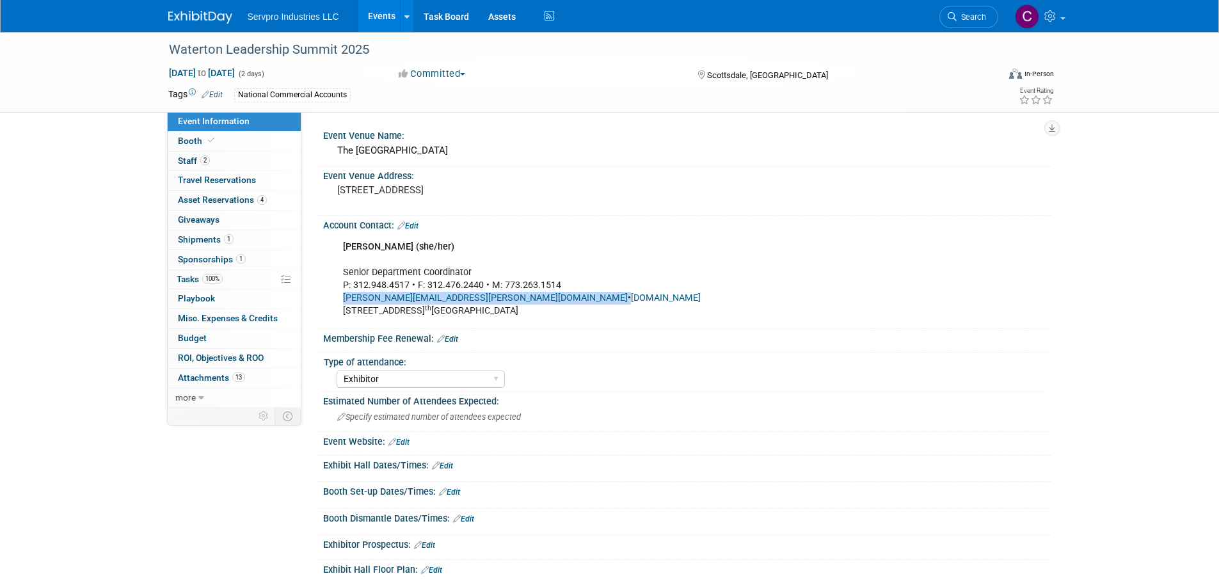
click at [374, 20] on link "Events" at bounding box center [381, 16] width 47 height 32
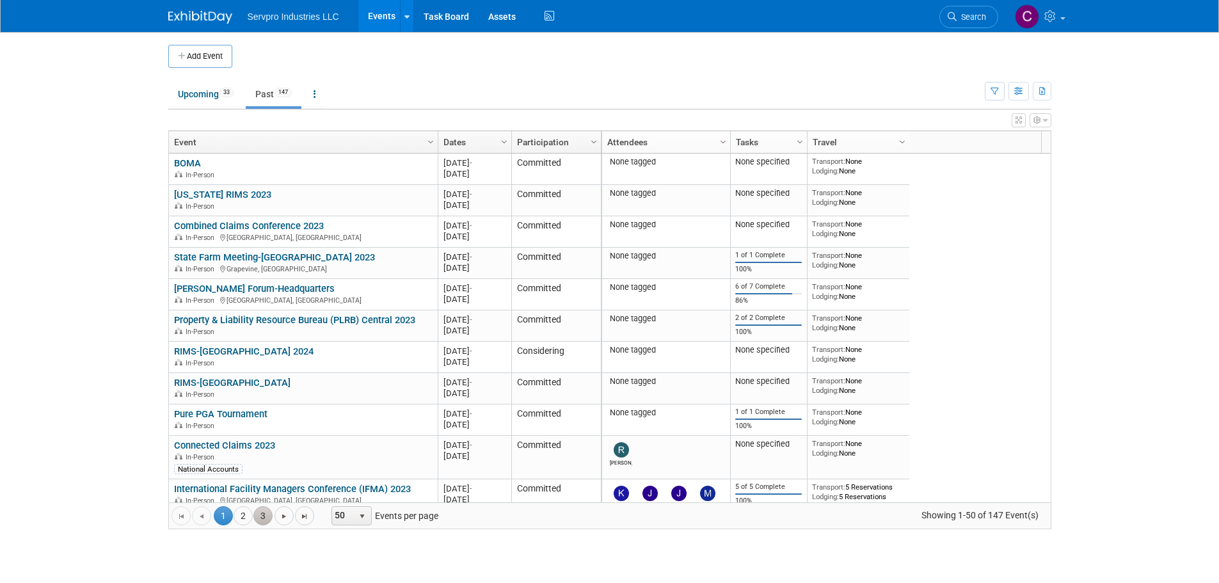
click at [268, 518] on link "3" at bounding box center [262, 515] width 19 height 19
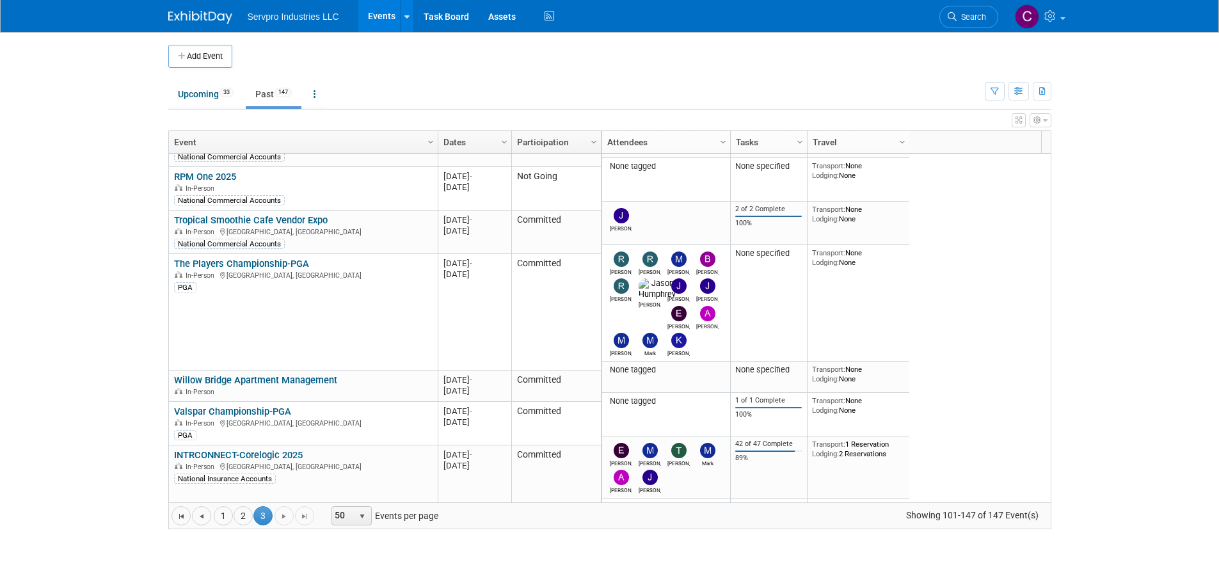
scroll to position [267, 0]
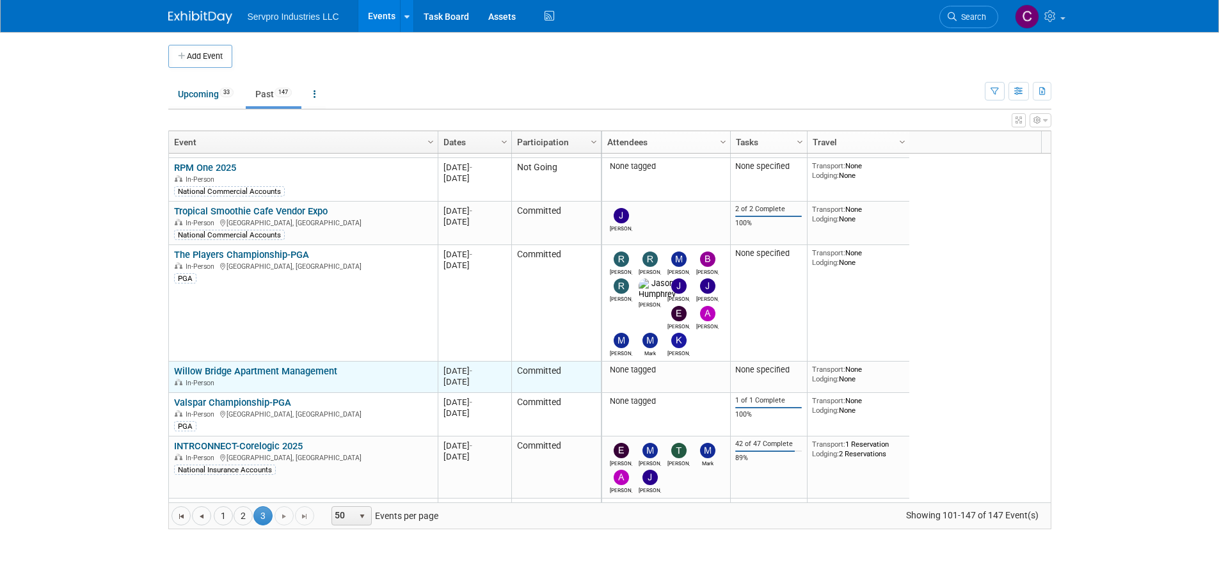
click at [252, 369] on link "Willow Bridge Apartment Management" at bounding box center [255, 371] width 163 height 12
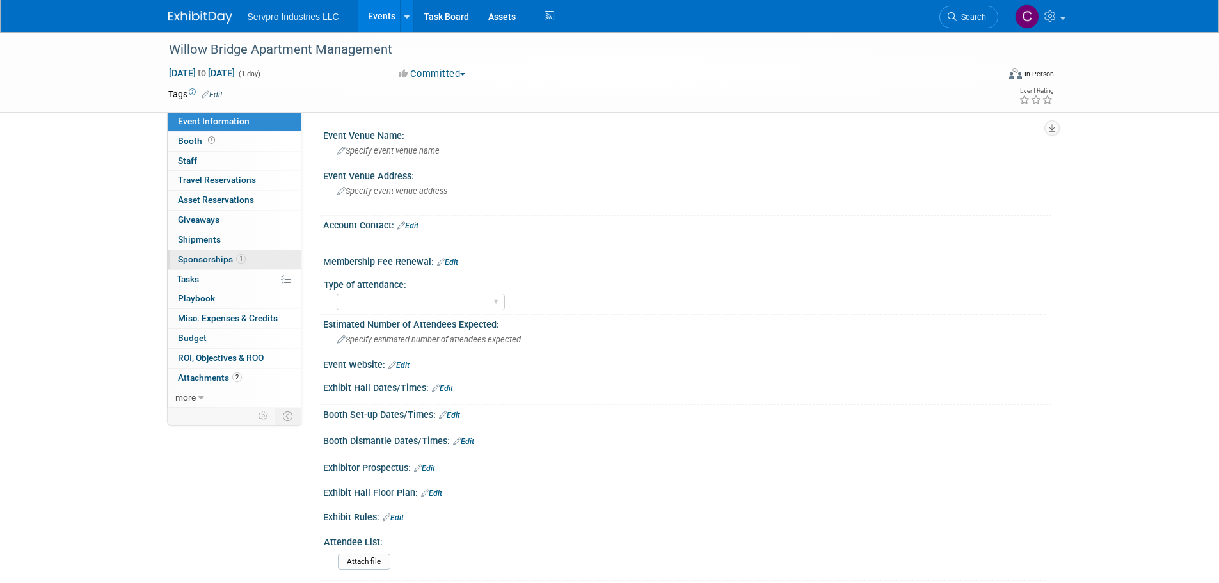
click at [195, 260] on span "Sponsorships 1" at bounding box center [212, 259] width 68 height 10
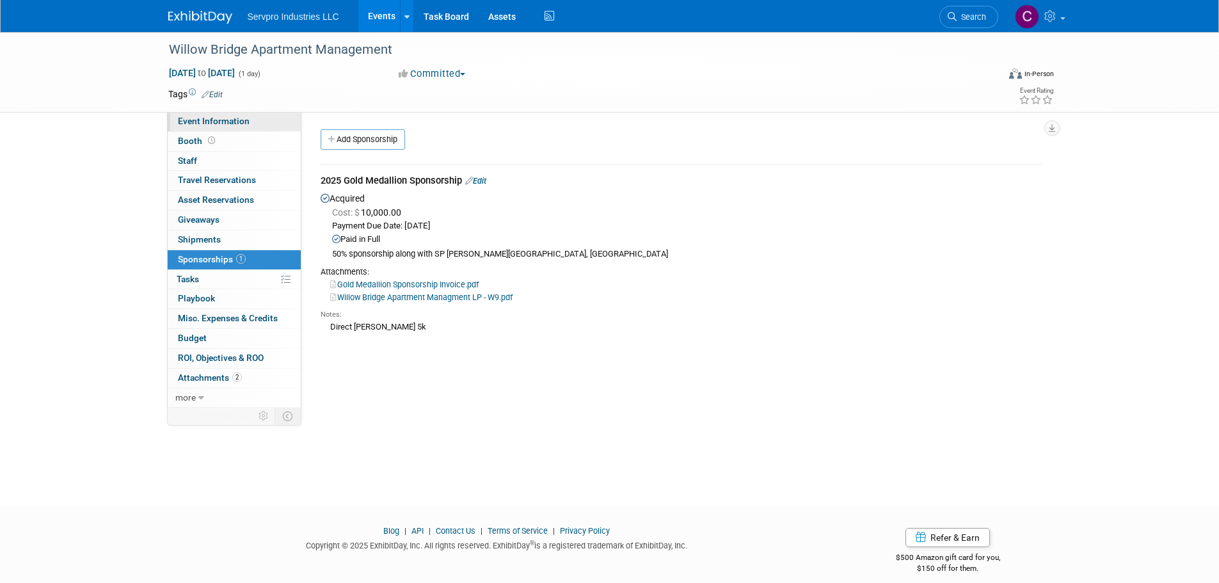
click at [200, 118] on span "Event Information" at bounding box center [214, 121] width 72 height 10
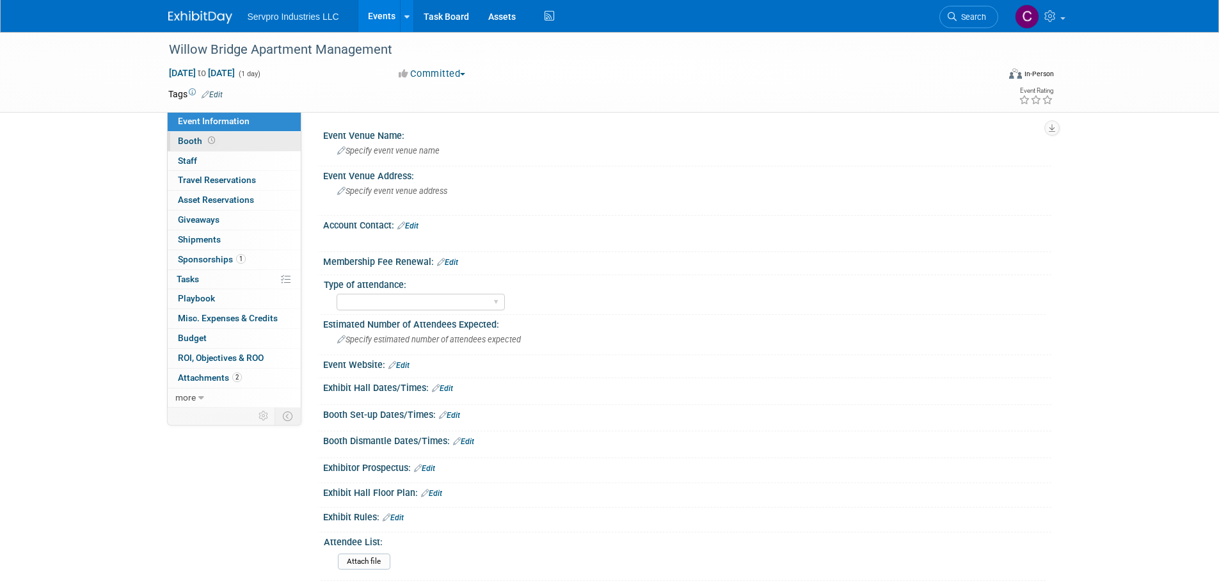
click at [192, 140] on span "Booth" at bounding box center [198, 141] width 40 height 10
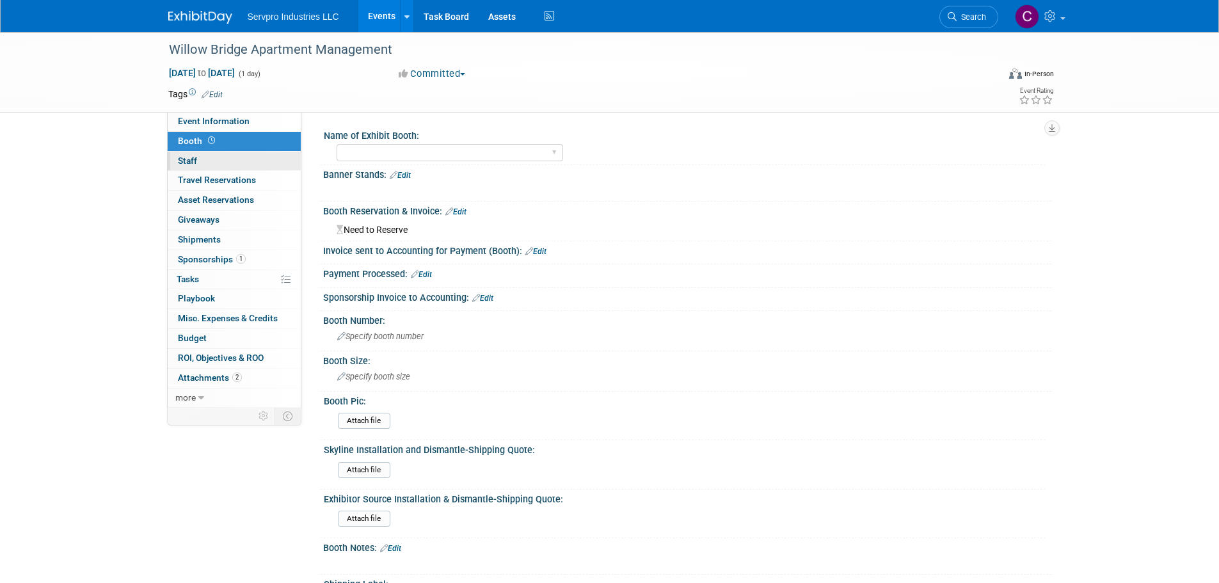
click at [189, 157] on span "Staff 0" at bounding box center [187, 161] width 19 height 10
